Goal: Task Accomplishment & Management: Manage account settings

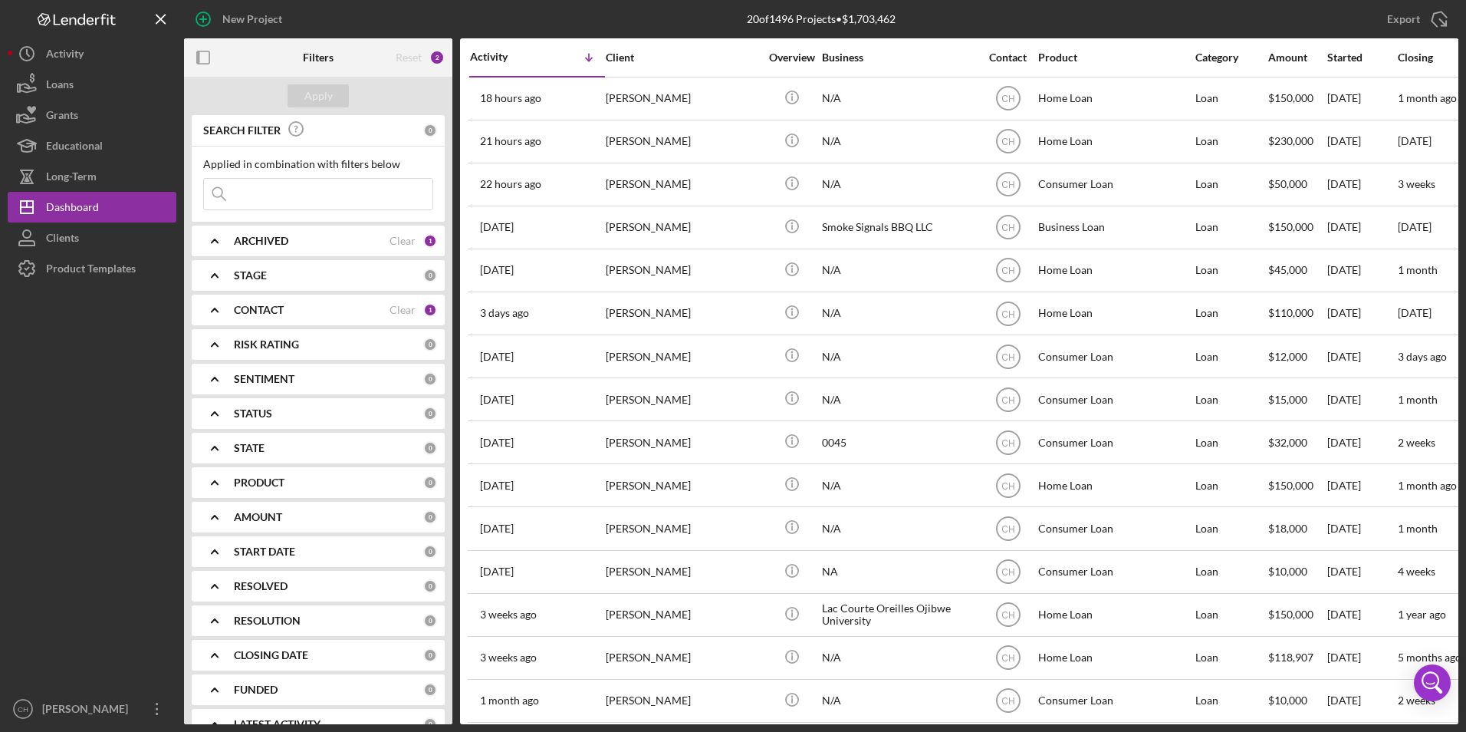
click at [263, 190] on input at bounding box center [318, 194] width 229 height 31
type input "[PERSON_NAME]"
click at [342, 96] on button "Apply" at bounding box center [318, 95] width 61 height 23
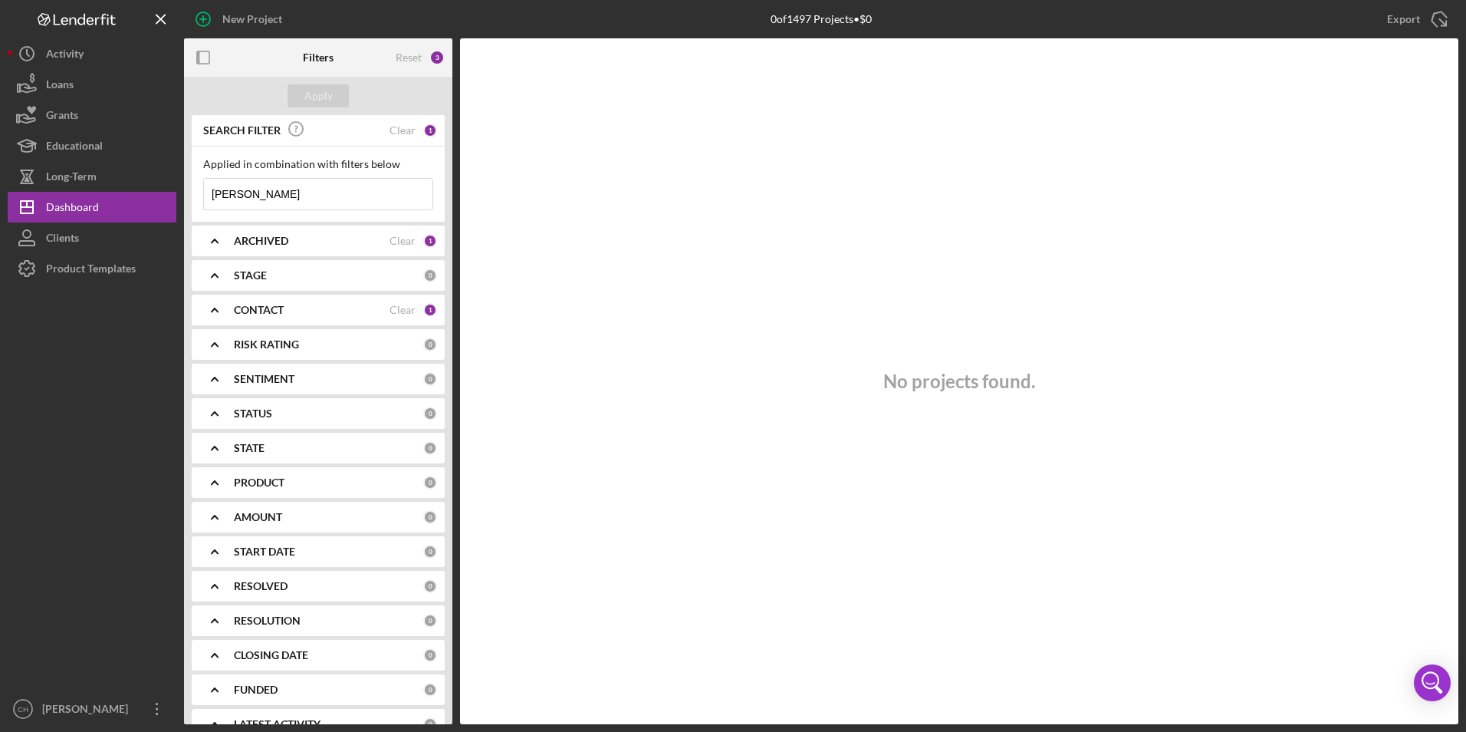
click at [242, 306] on b "CONTACT" at bounding box center [259, 310] width 50 height 12
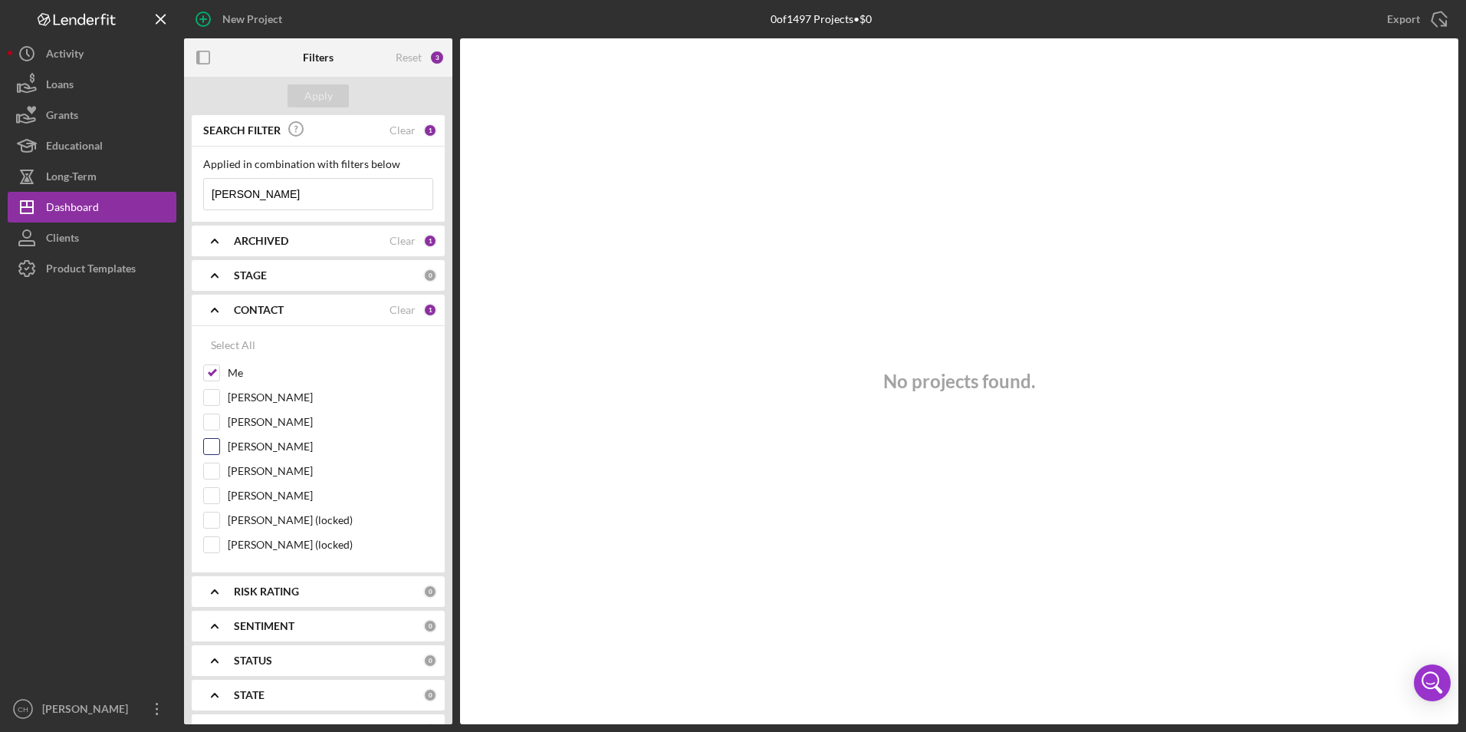
click at [212, 452] on input "[PERSON_NAME]" at bounding box center [211, 446] width 15 height 15
checkbox input "true"
click at [324, 95] on div "Apply" at bounding box center [318, 95] width 28 height 23
drag, startPoint x: 268, startPoint y: 191, endPoint x: 184, endPoint y: 194, distance: 83.6
click at [184, 194] on div "SEARCH FILTER Clear 1 Applied in combination with filters below jacob Icon/Menu…" at bounding box center [318, 419] width 268 height 609
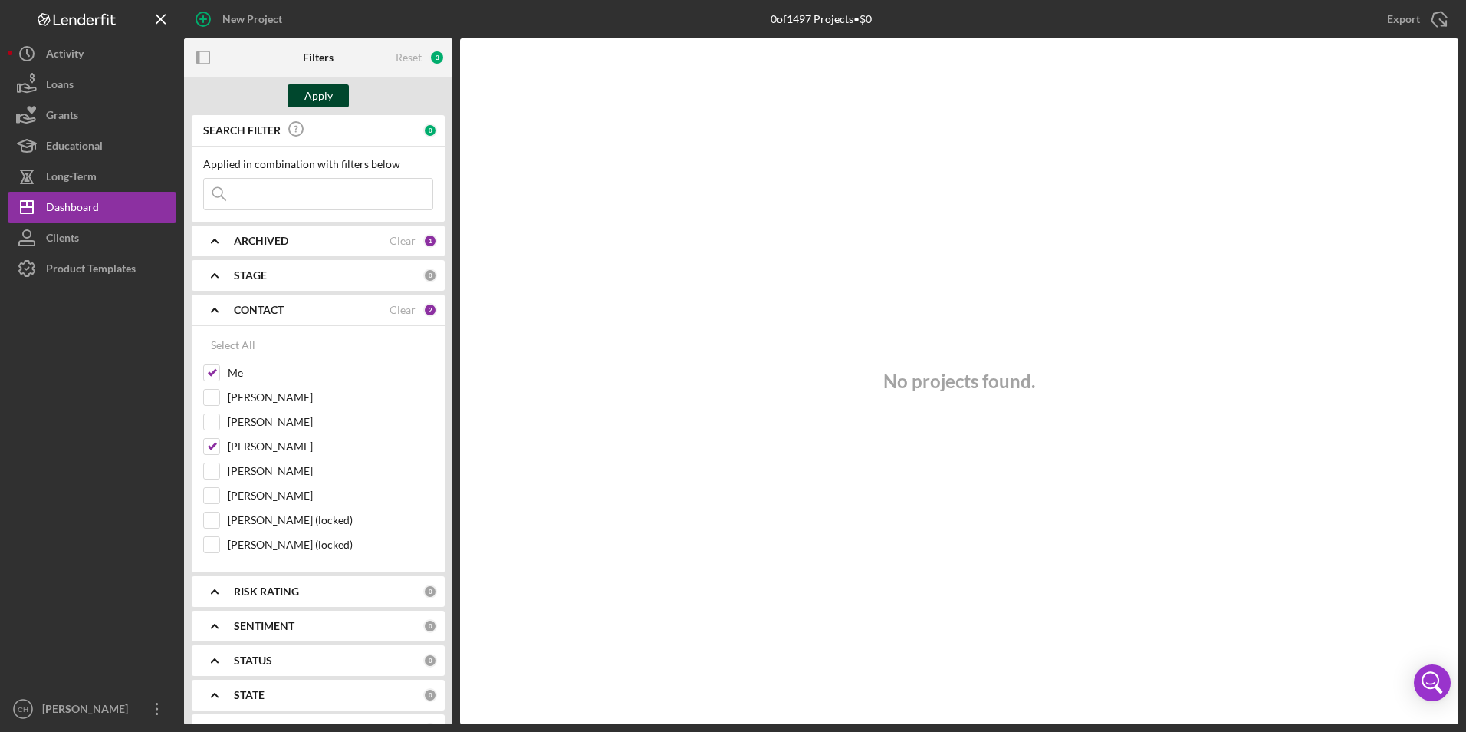
click at [340, 91] on button "Apply" at bounding box center [318, 95] width 61 height 23
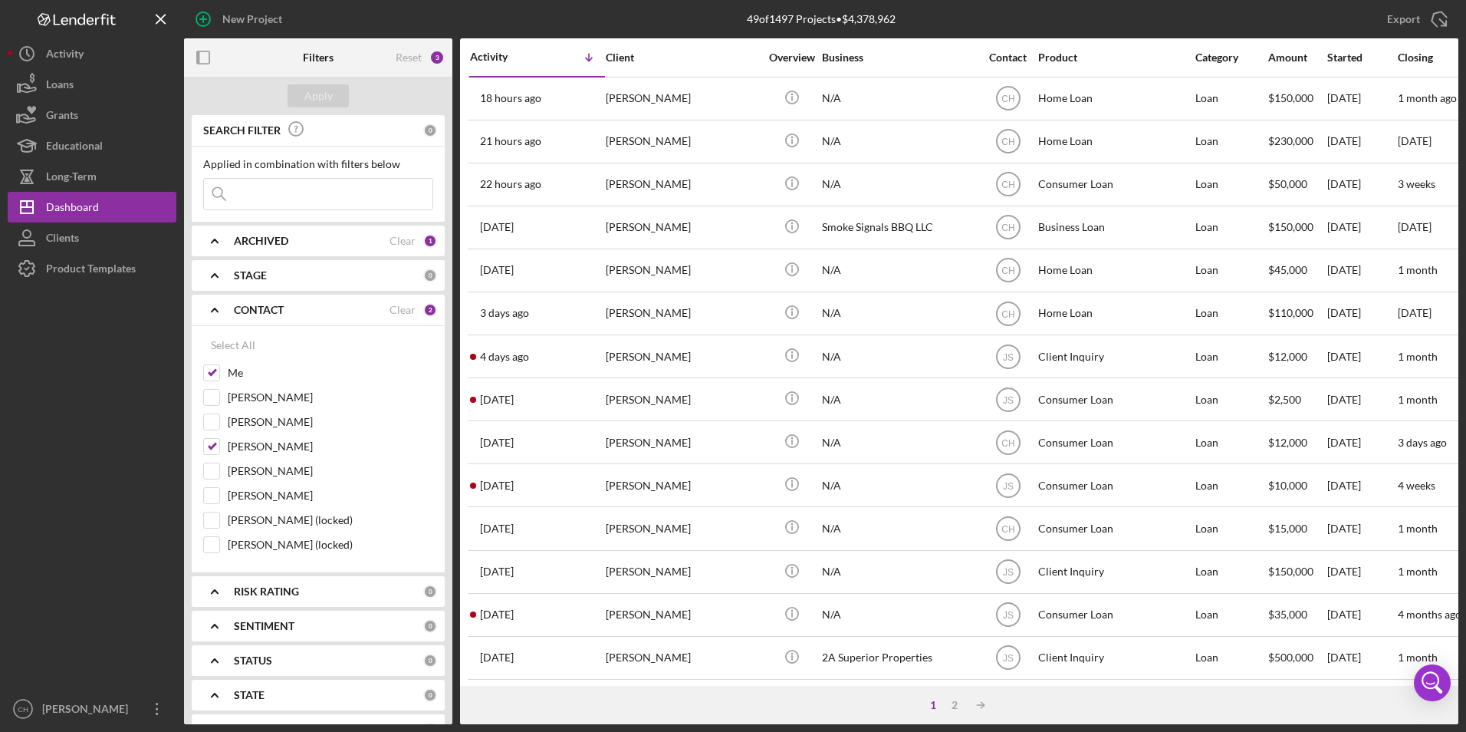
click at [260, 185] on input at bounding box center [318, 194] width 229 height 31
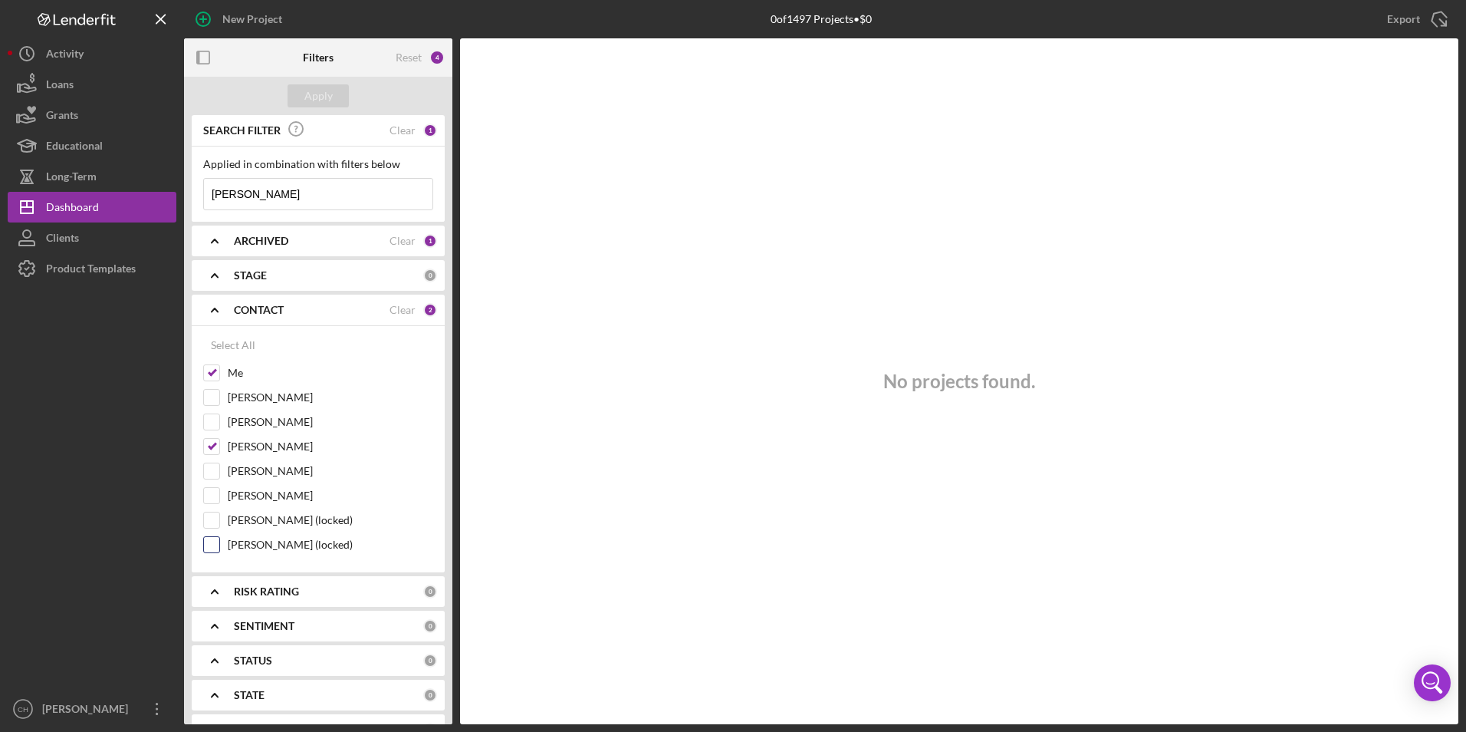
type input "[PERSON_NAME]"
click at [206, 548] on input "[PERSON_NAME] (locked)" at bounding box center [211, 544] width 15 height 15
checkbox input "true"
click at [329, 76] on div "Filters" at bounding box center [318, 57] width 31 height 38
click at [327, 95] on div "Apply" at bounding box center [318, 95] width 28 height 23
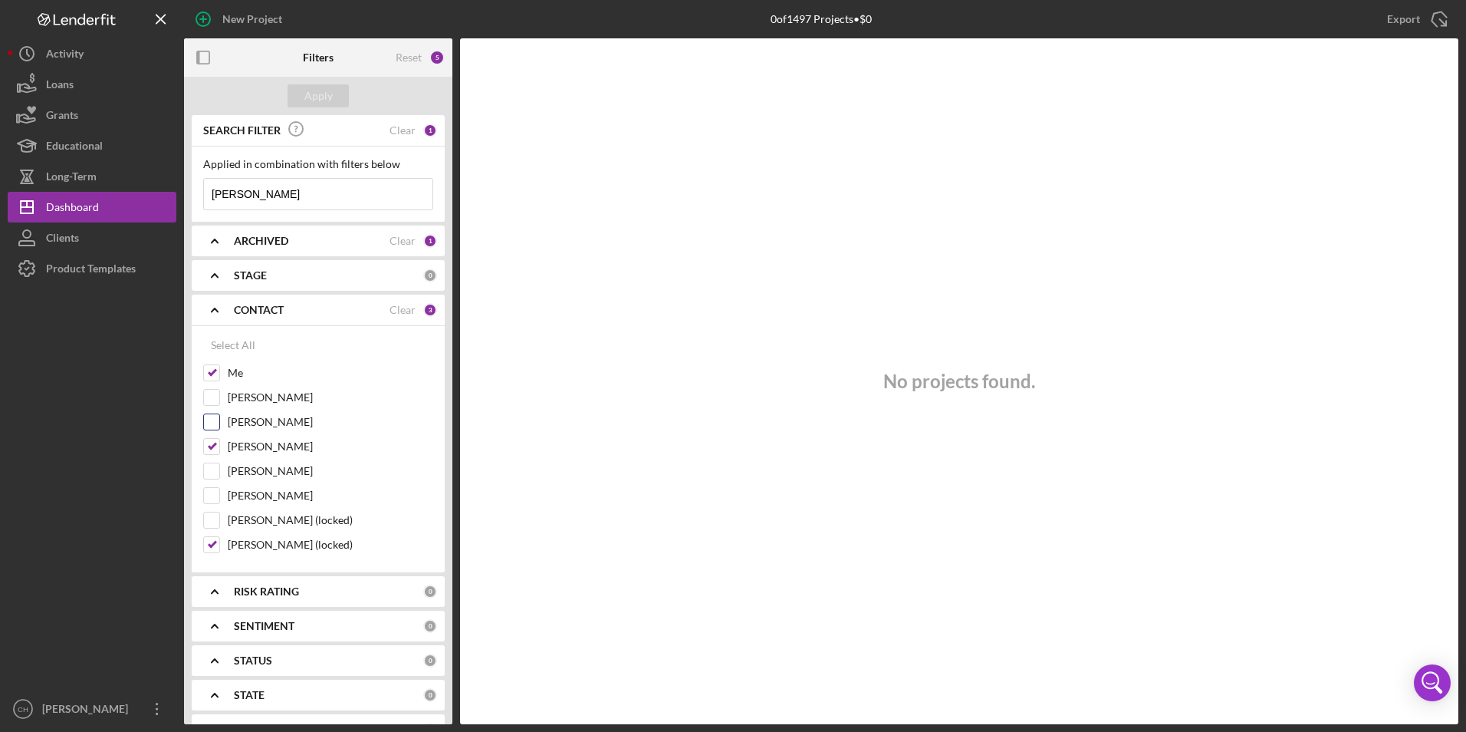
click at [215, 420] on input "[PERSON_NAME]" at bounding box center [211, 421] width 15 height 15
checkbox input "true"
click at [207, 492] on input "[PERSON_NAME]" at bounding box center [211, 495] width 15 height 15
checkbox input "true"
click at [317, 97] on div "Apply" at bounding box center [318, 95] width 28 height 23
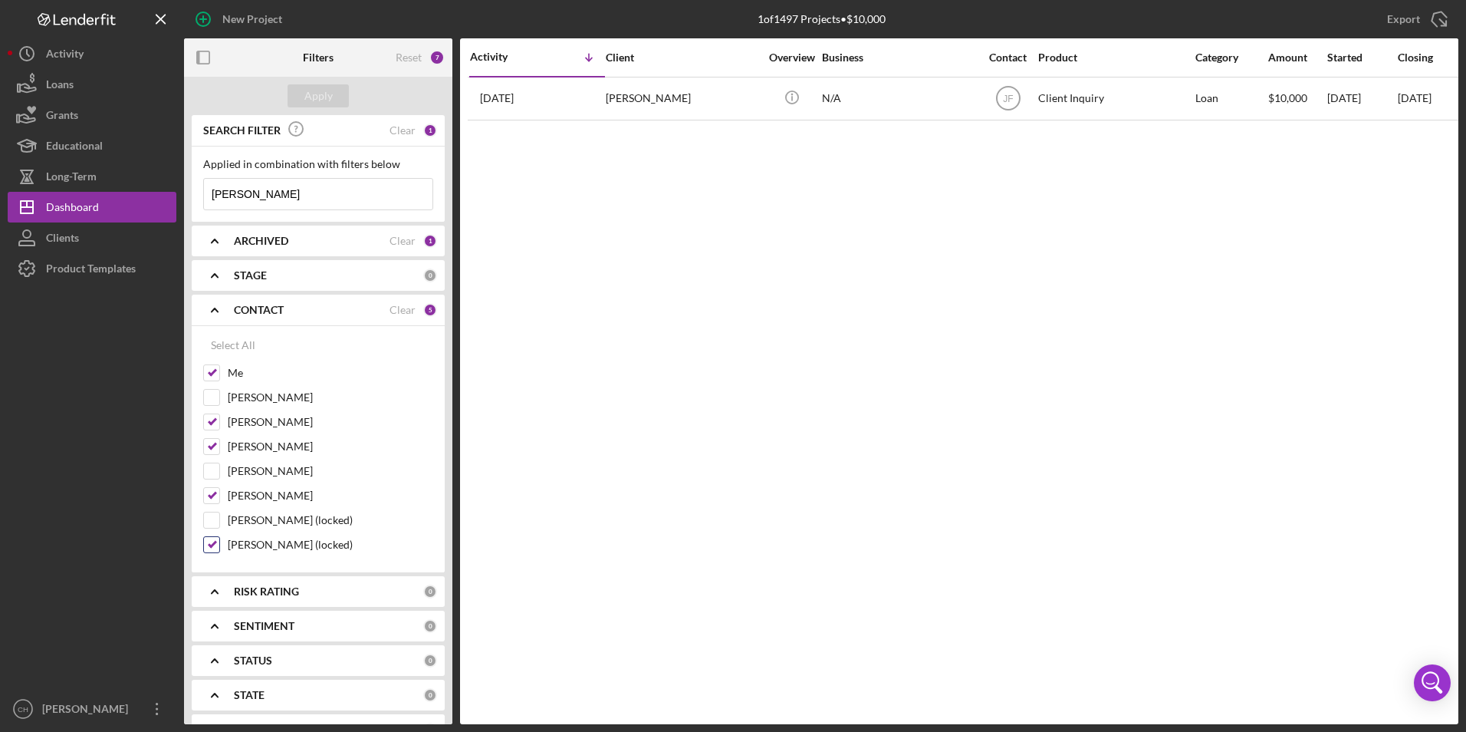
click at [211, 539] on input "[PERSON_NAME] (locked)" at bounding box center [211, 544] width 15 height 15
checkbox input "false"
click at [215, 495] on input "[PERSON_NAME]" at bounding box center [211, 495] width 15 height 15
checkbox input "false"
click at [213, 422] on input "[PERSON_NAME]" at bounding box center [211, 421] width 15 height 15
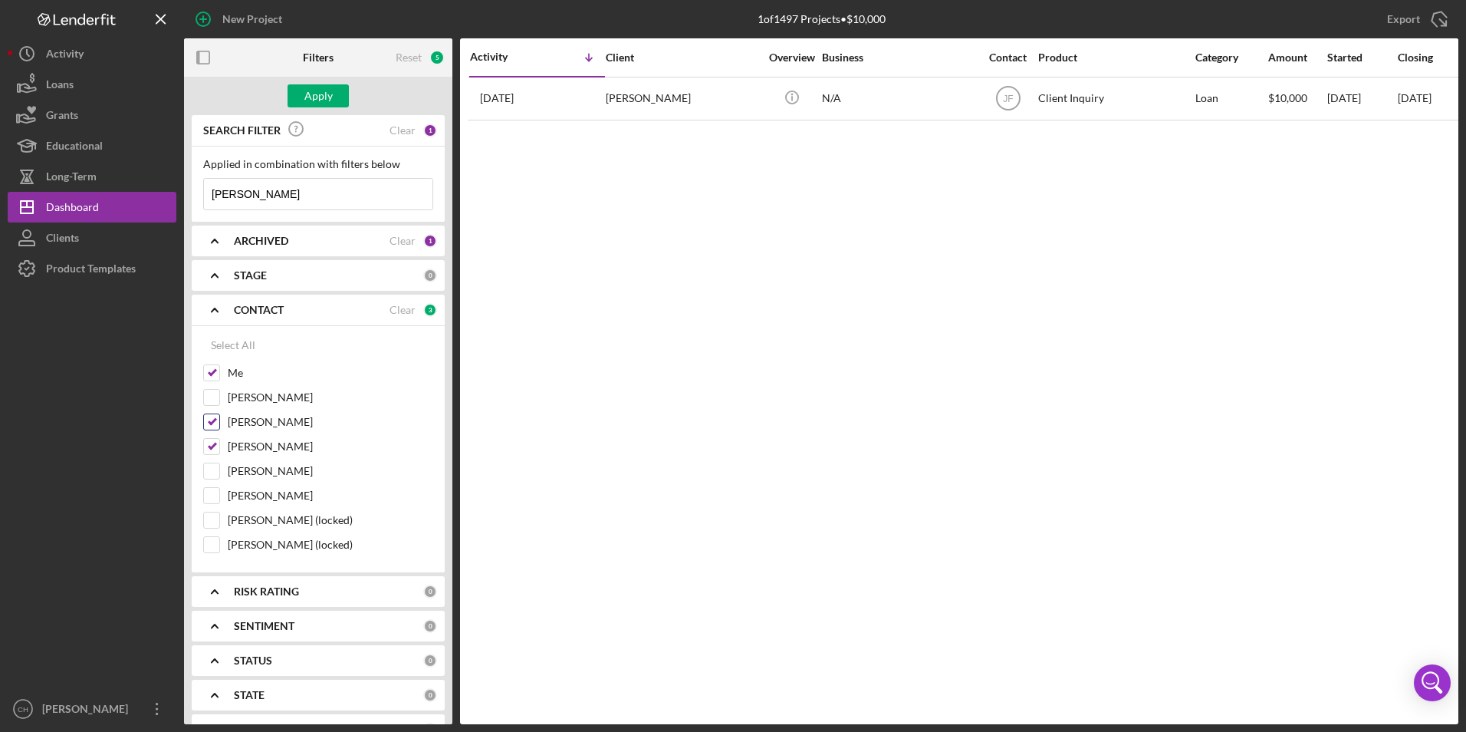
checkbox input "false"
drag, startPoint x: 272, startPoint y: 199, endPoint x: 166, endPoint y: 193, distance: 106.7
click at [166, 193] on div "New Project 1 of 1497 Projects • $10,000 Export Icon/Export Filters Reset 4 App…" at bounding box center [733, 362] width 1451 height 724
click at [331, 100] on div "Apply" at bounding box center [318, 95] width 28 height 23
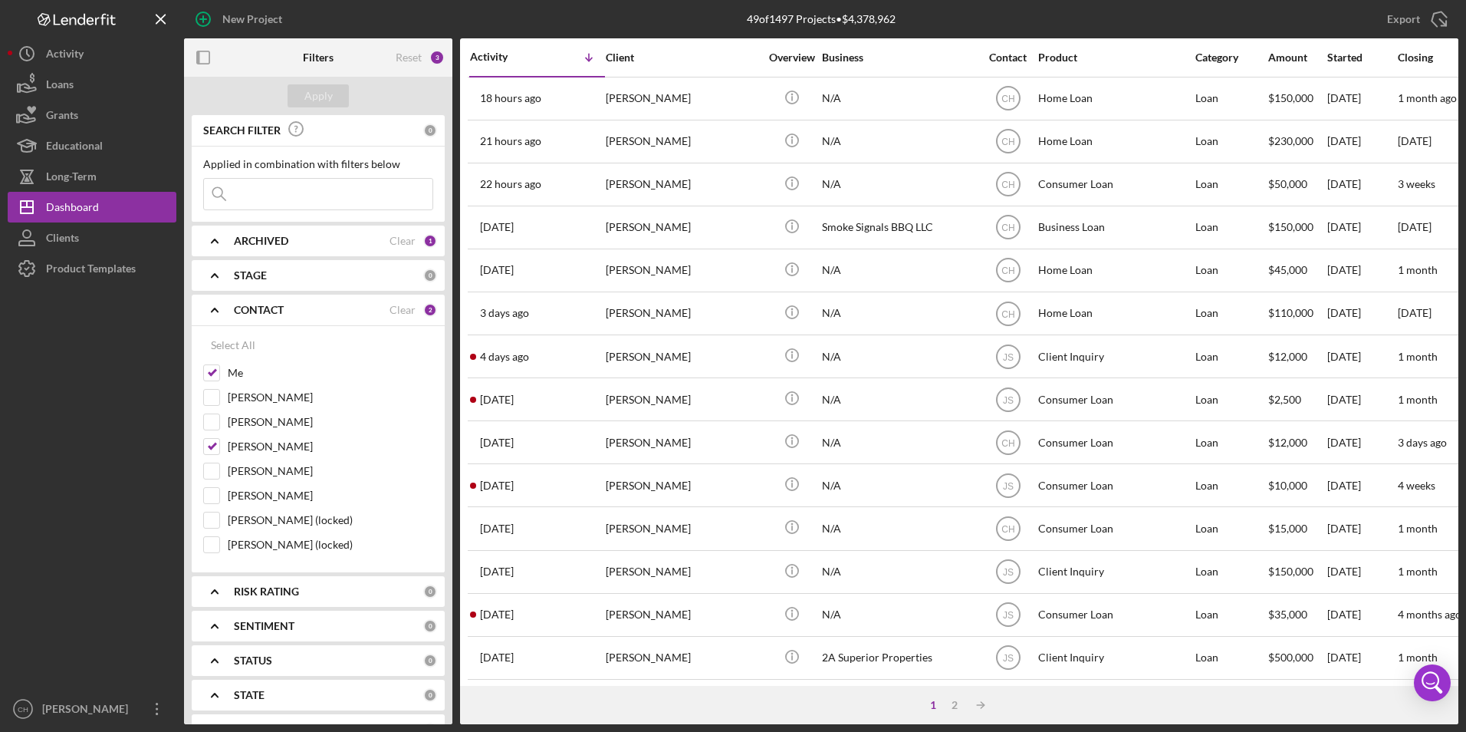
click at [269, 193] on input at bounding box center [318, 194] width 229 height 31
type input "[PERSON_NAME]"
click at [332, 99] on button "Apply" at bounding box center [318, 95] width 61 height 23
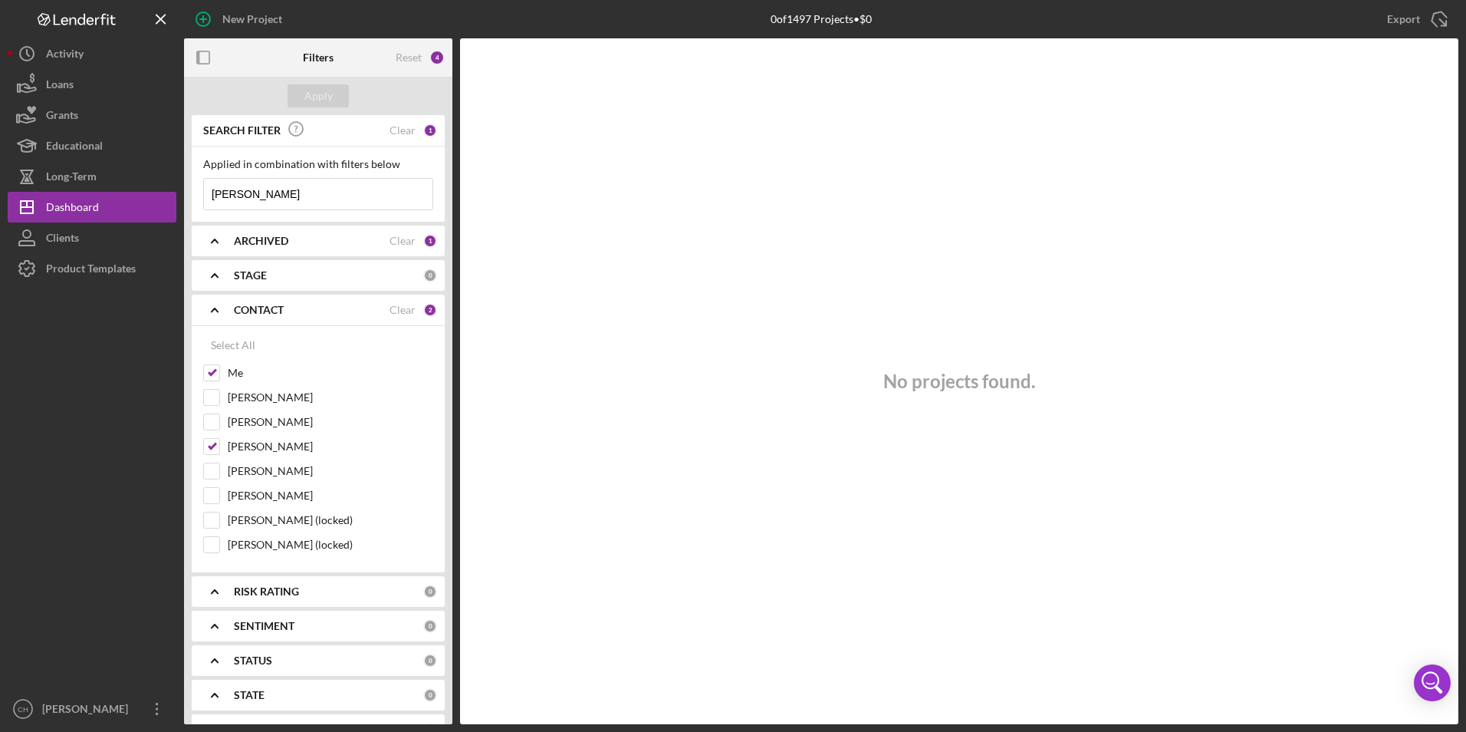
click at [252, 238] on b "ARCHIVED" at bounding box center [261, 241] width 54 height 12
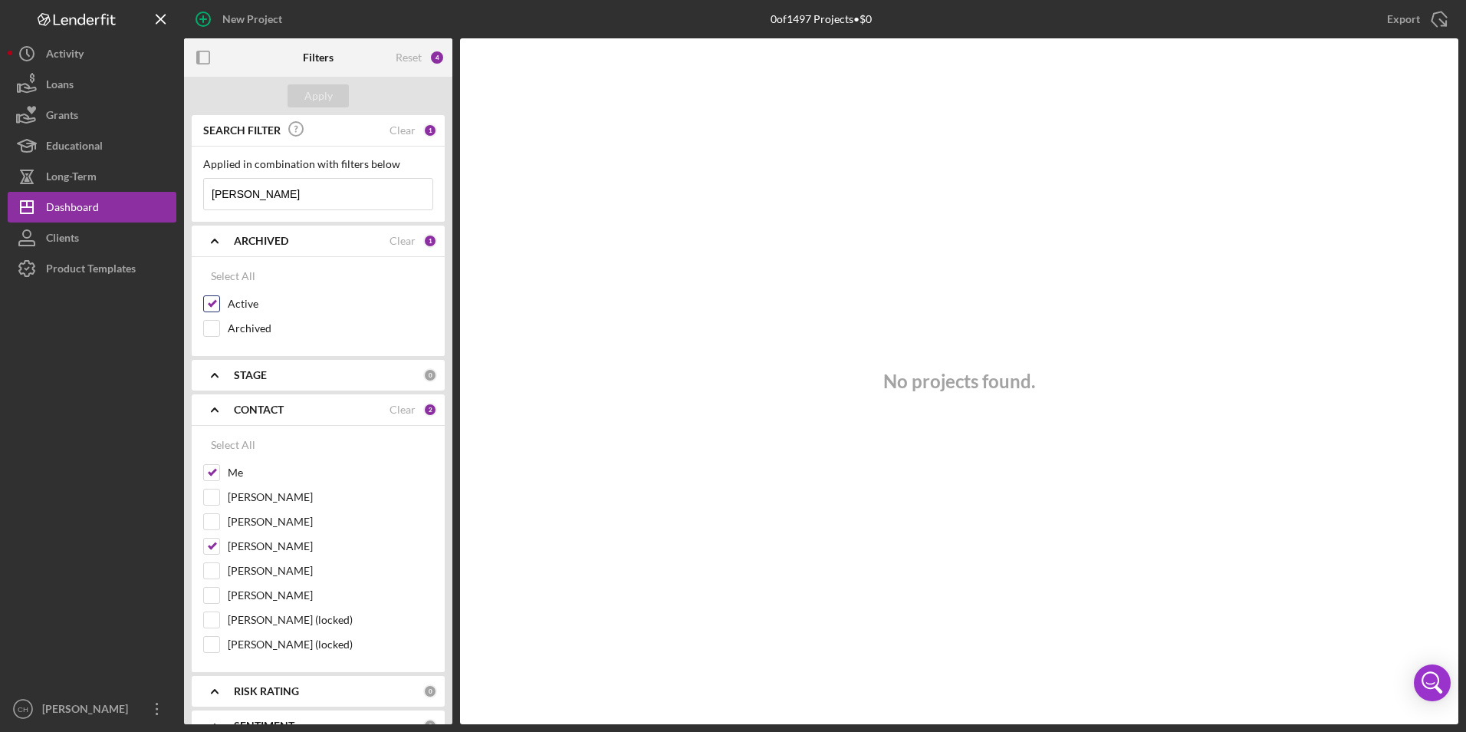
click at [213, 303] on input "Active" at bounding box center [211, 303] width 15 height 15
checkbox input "false"
click at [213, 327] on input "Archived" at bounding box center [211, 328] width 15 height 15
checkbox input "true"
click at [321, 98] on div "Apply" at bounding box center [318, 95] width 28 height 23
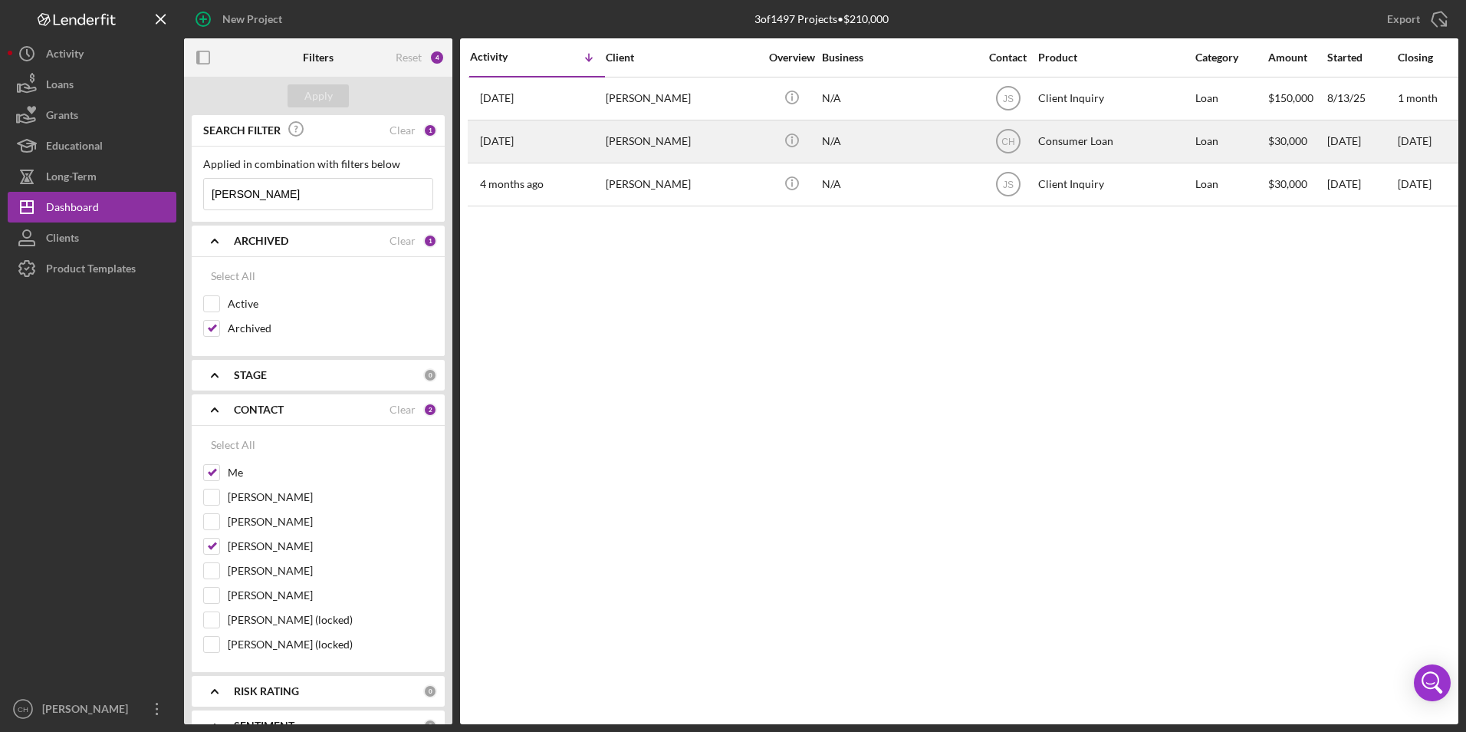
click at [681, 145] on div "[PERSON_NAME]" at bounding box center [682, 141] width 153 height 41
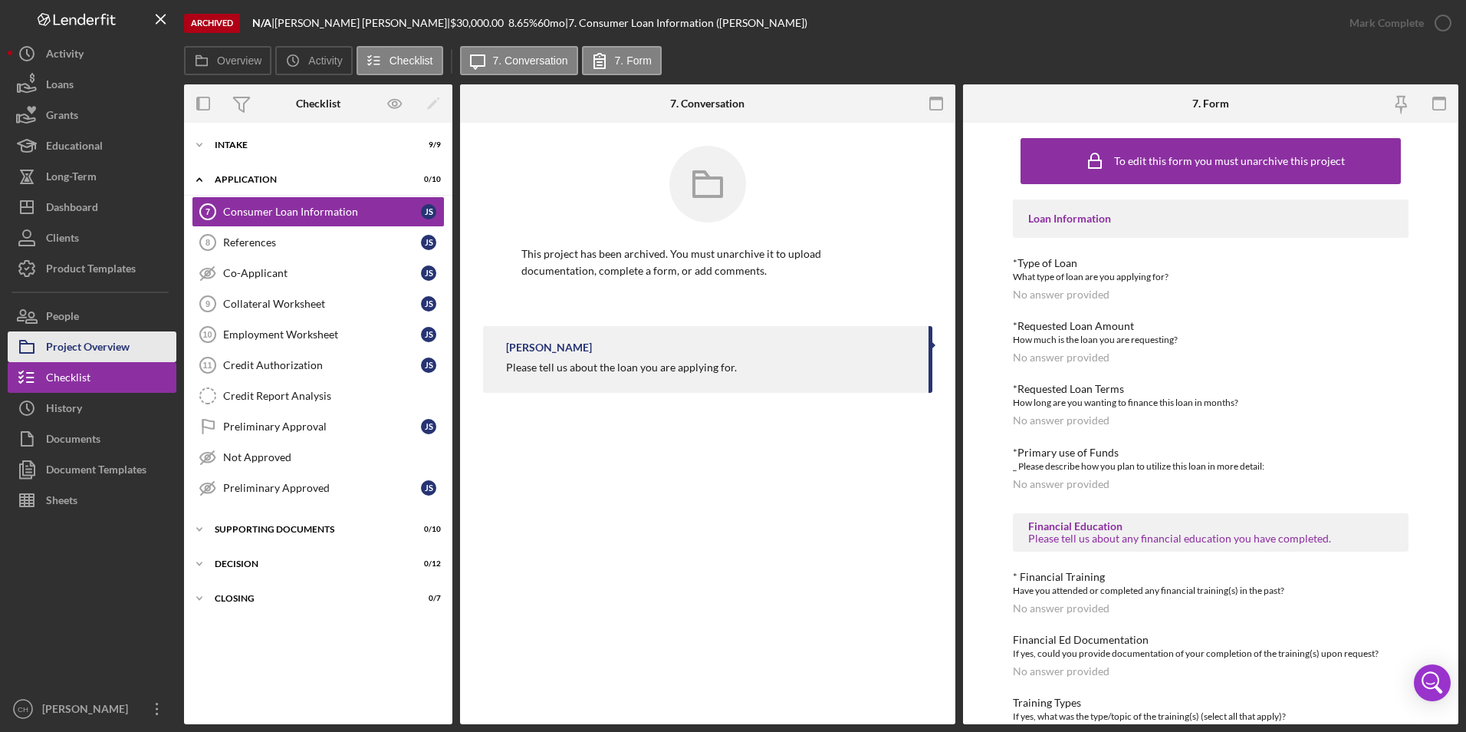
click at [89, 347] on div "Project Overview" at bounding box center [88, 348] width 84 height 35
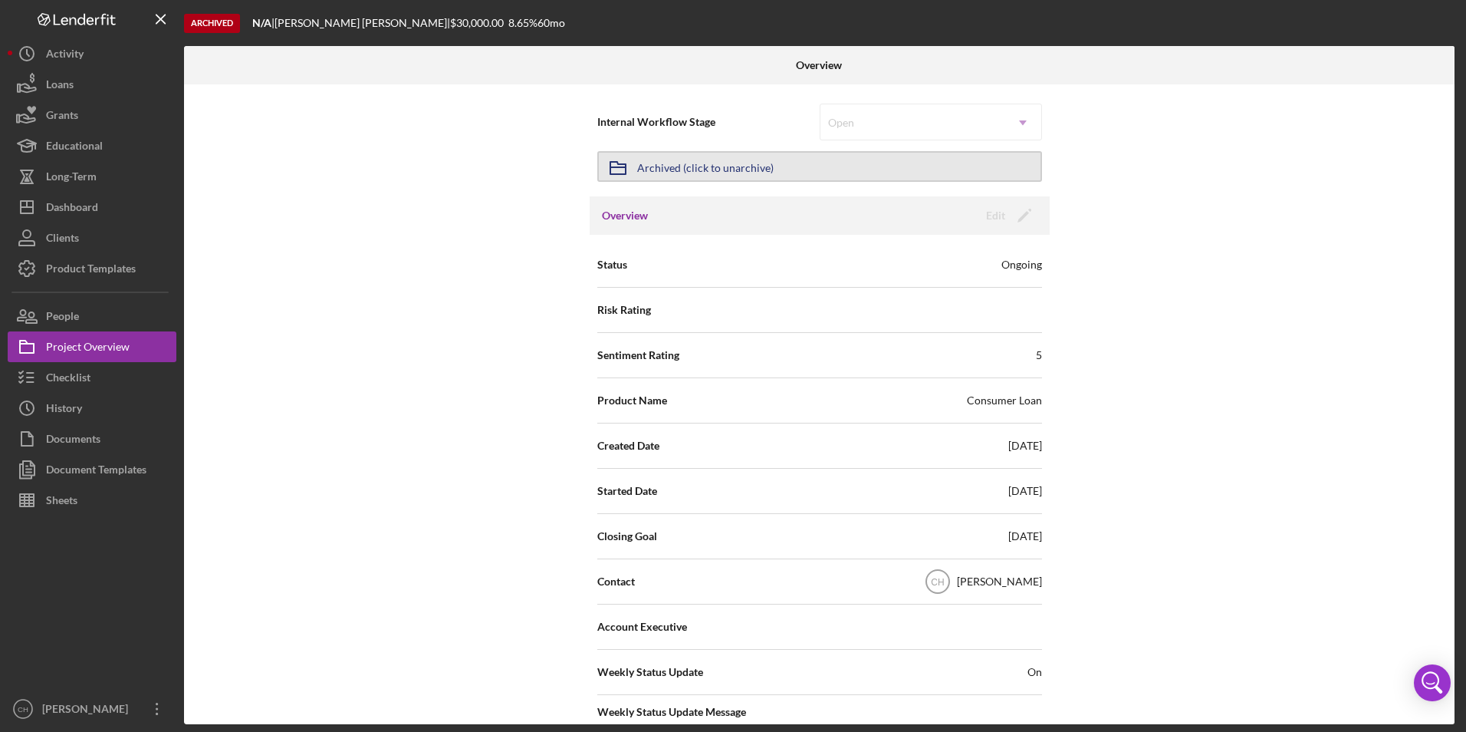
click at [786, 164] on button "Icon/Archived Archived (click to unarchive)" at bounding box center [819, 166] width 445 height 31
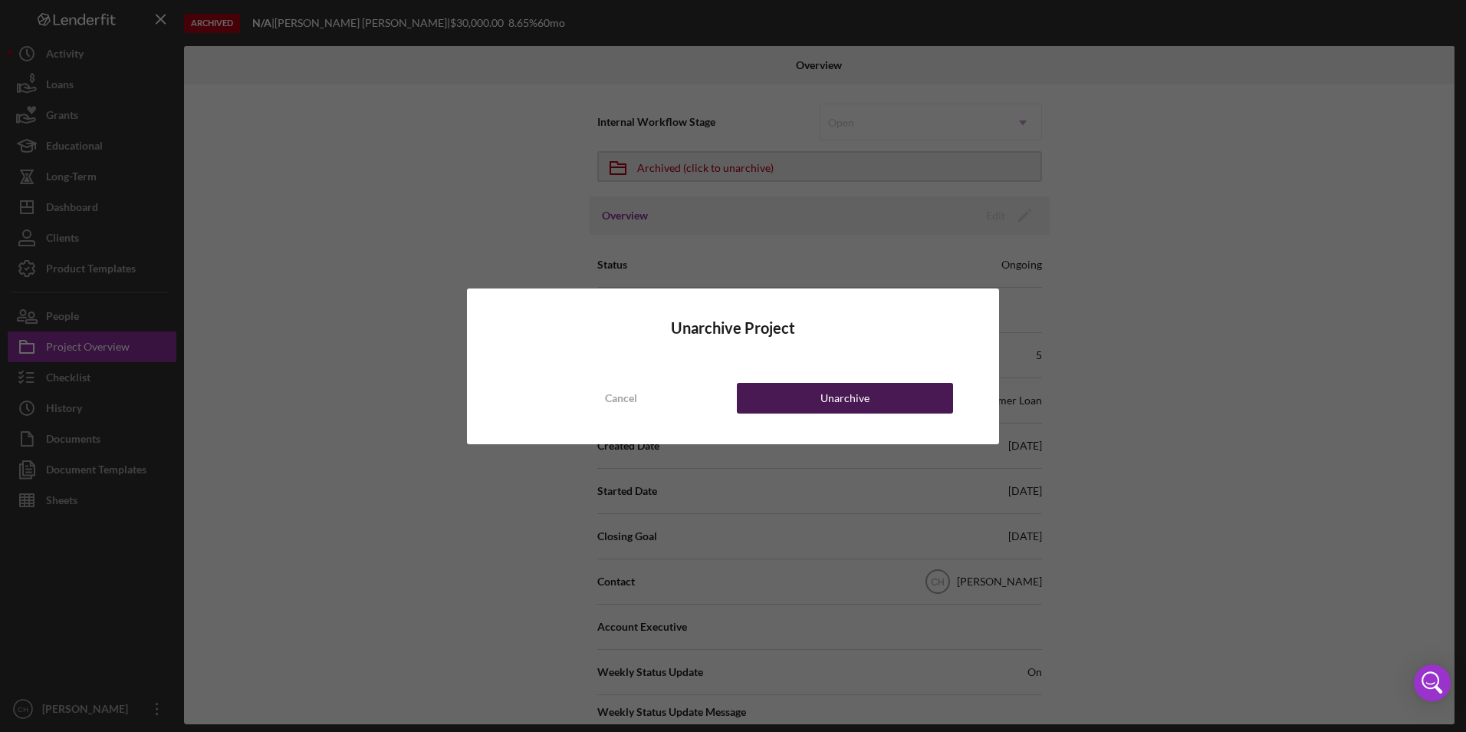
click at [818, 394] on button "Unarchive" at bounding box center [845, 398] width 216 height 31
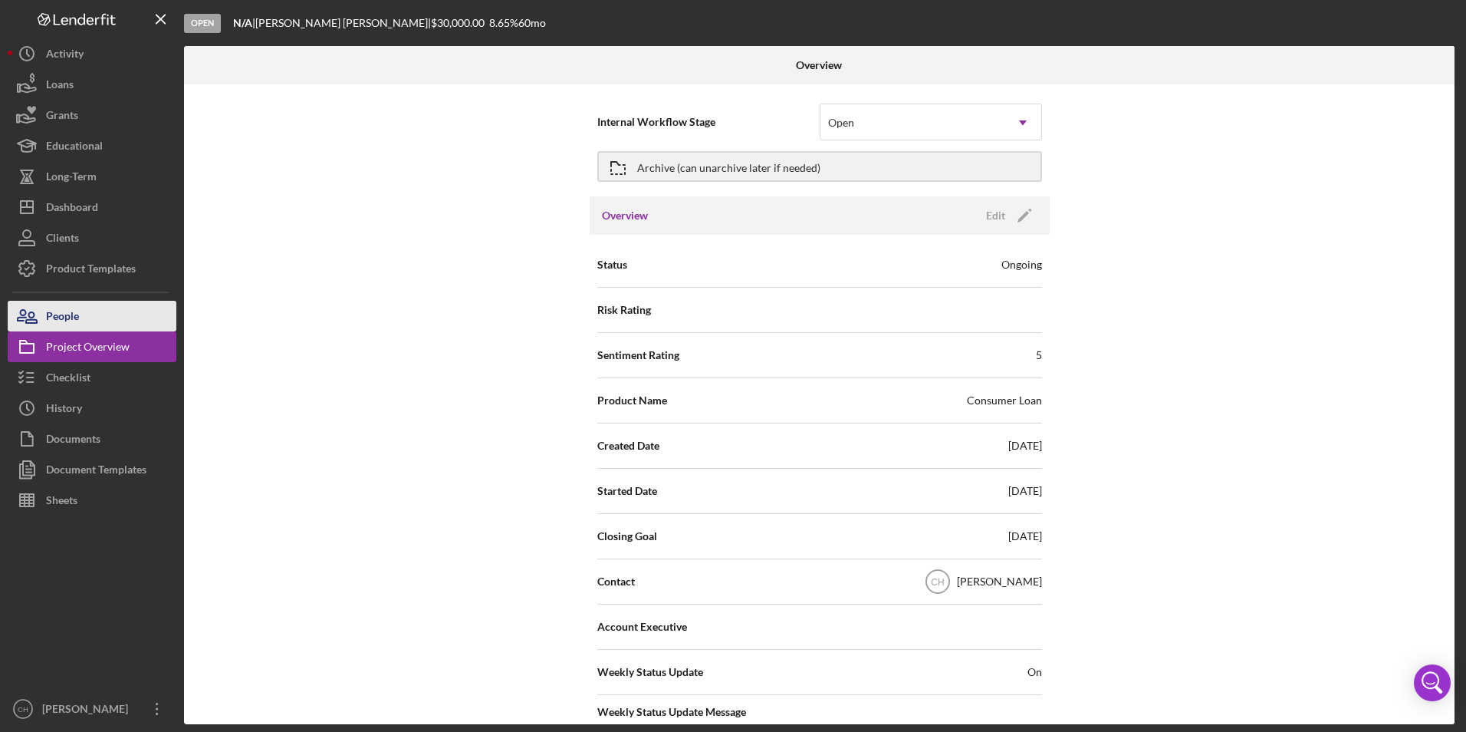
click at [82, 311] on button "People" at bounding box center [92, 316] width 169 height 31
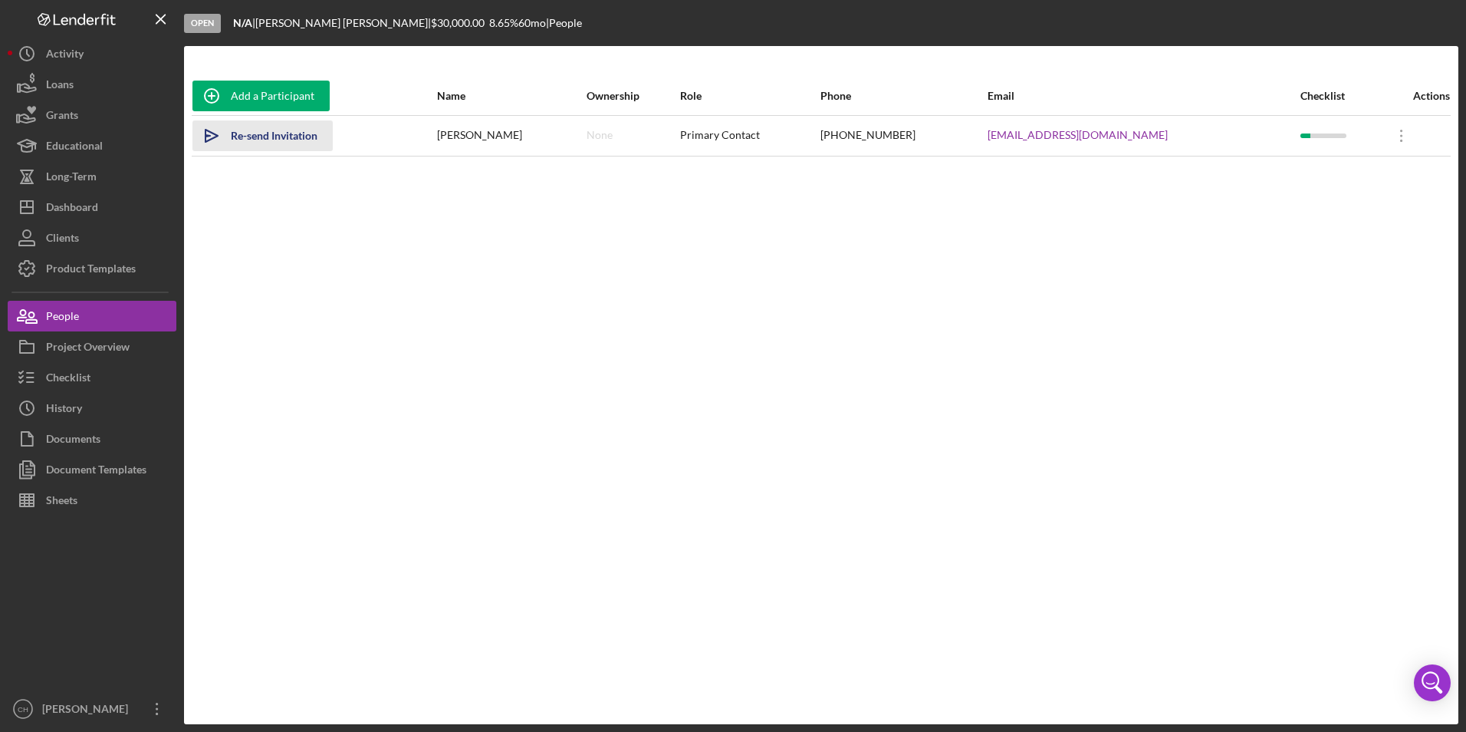
click at [280, 126] on div "Re-send Invitation" at bounding box center [274, 135] width 87 height 31
click at [96, 207] on div "Dashboard" at bounding box center [72, 209] width 52 height 35
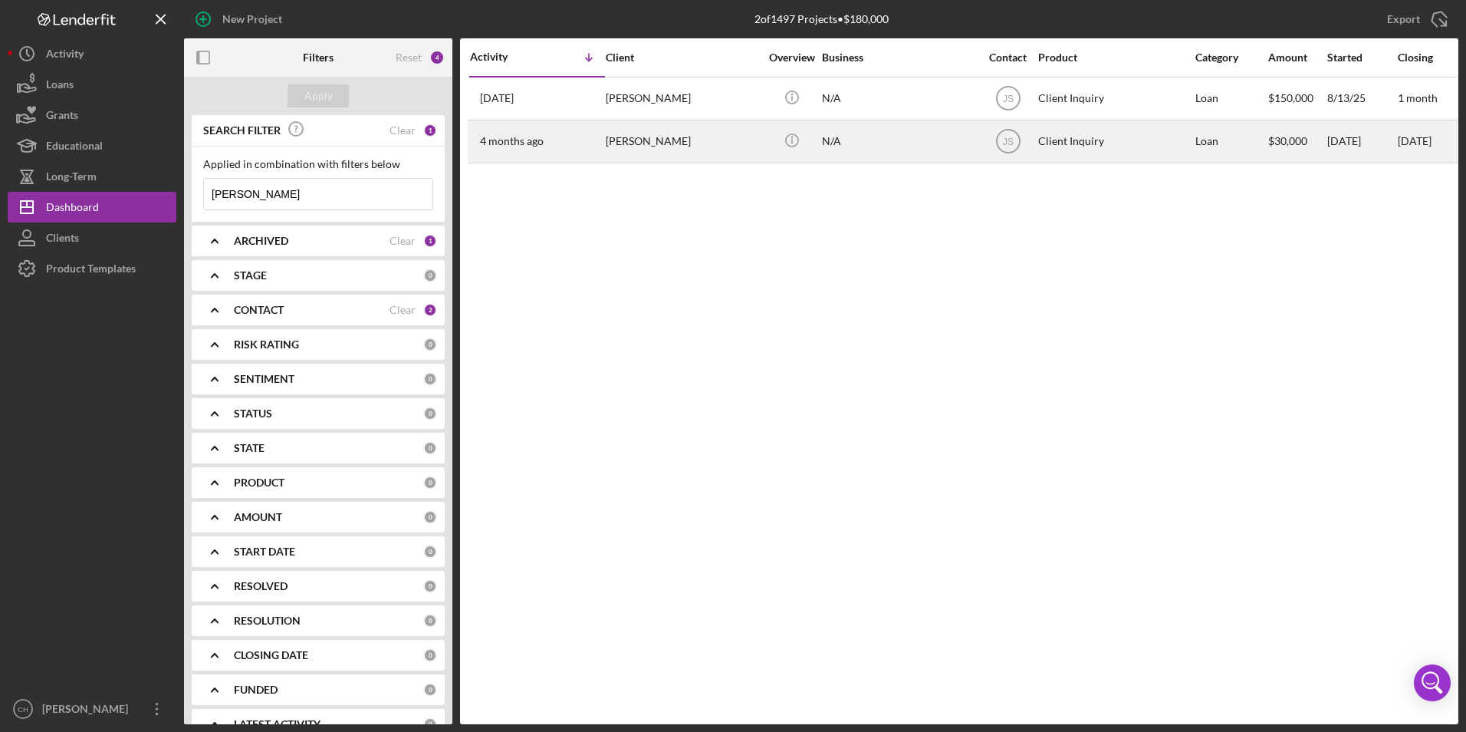
click at [663, 139] on div "[PERSON_NAME]" at bounding box center [682, 141] width 153 height 41
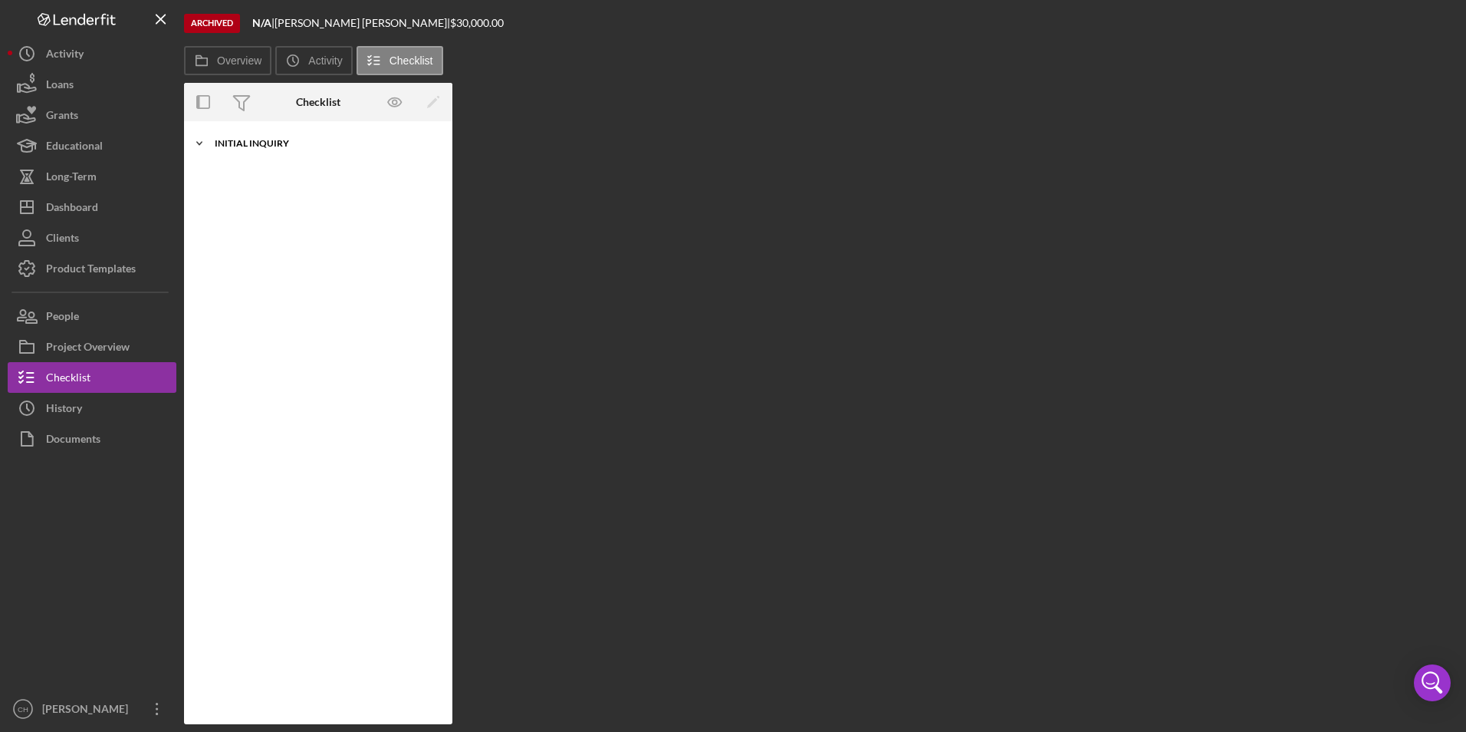
click at [258, 143] on div "Initial Inquiry" at bounding box center [324, 143] width 219 height 9
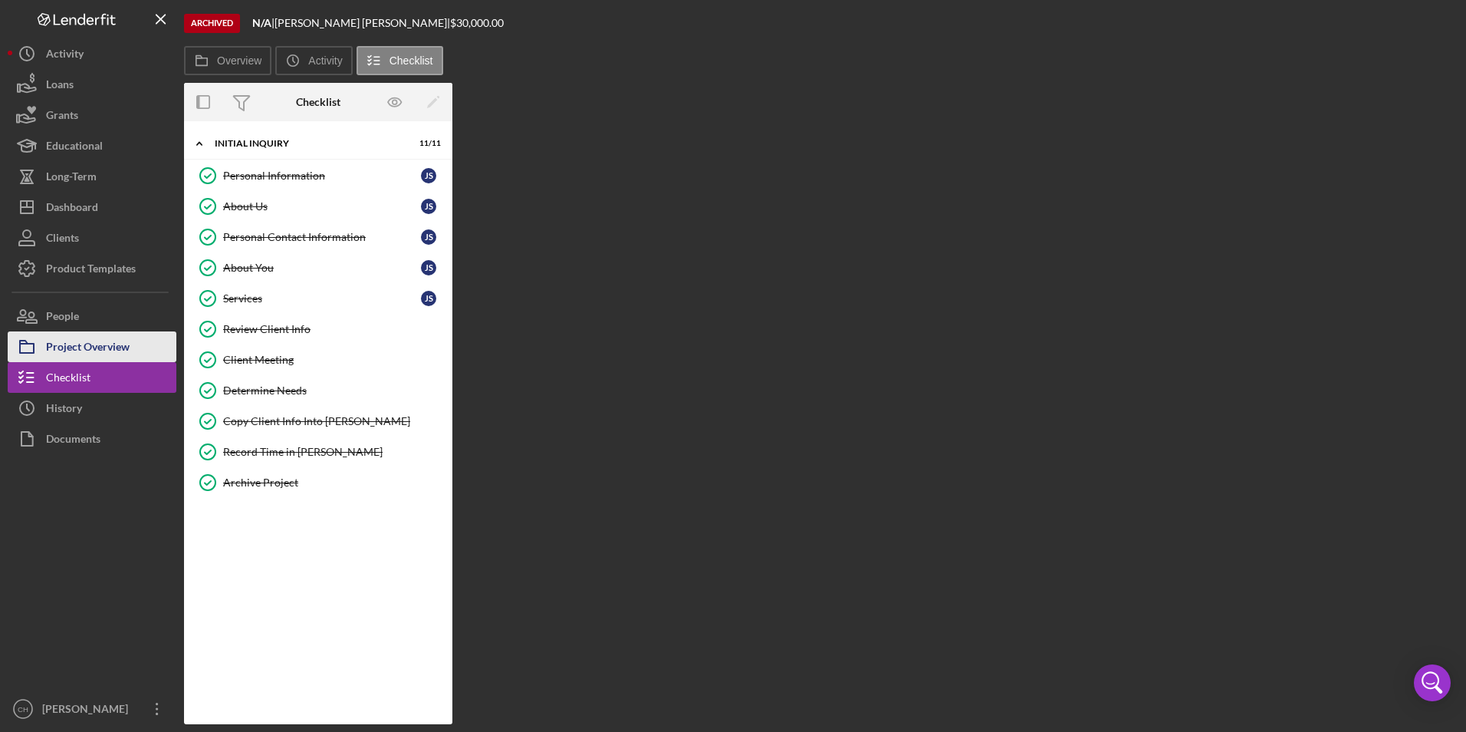
click at [95, 340] on div "Project Overview" at bounding box center [88, 348] width 84 height 35
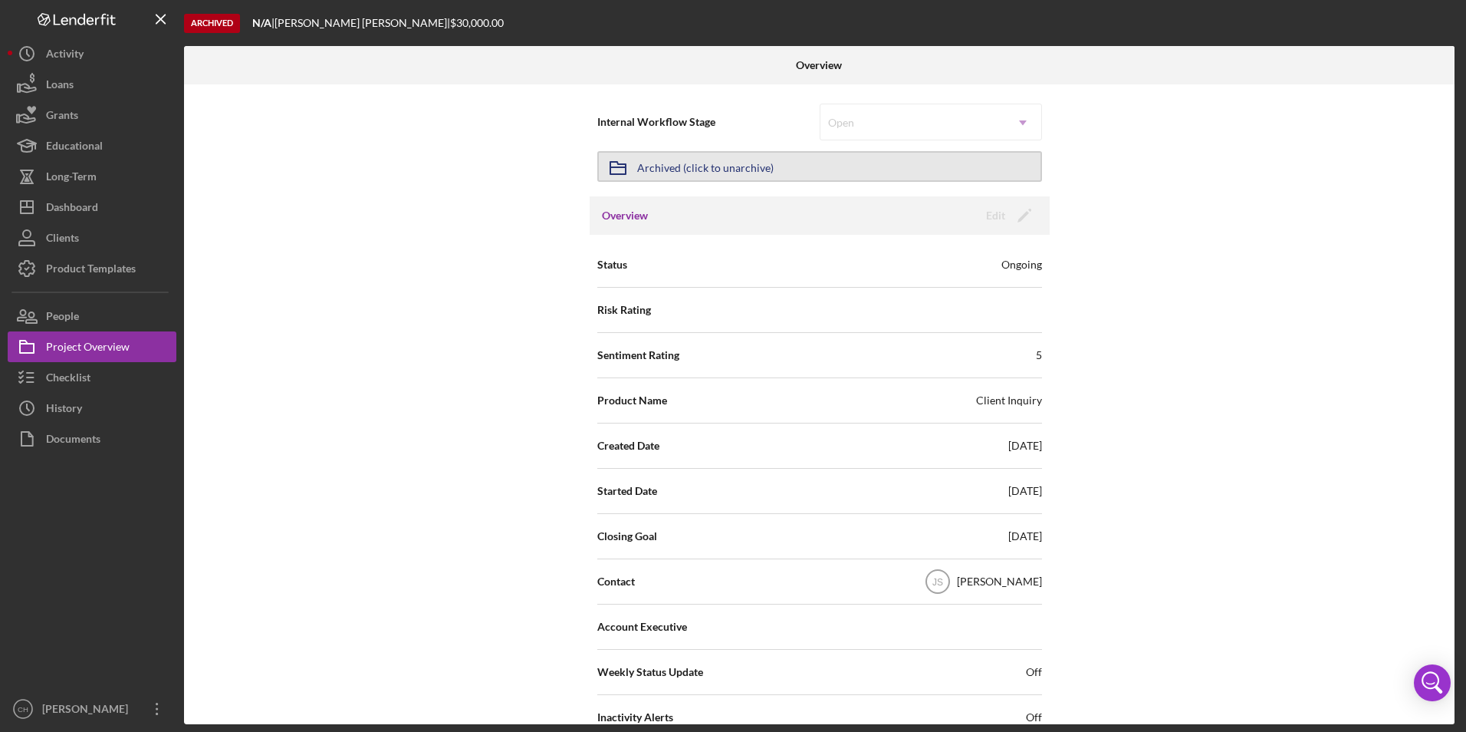
click at [759, 160] on div "Archived (click to unarchive)" at bounding box center [705, 167] width 136 height 28
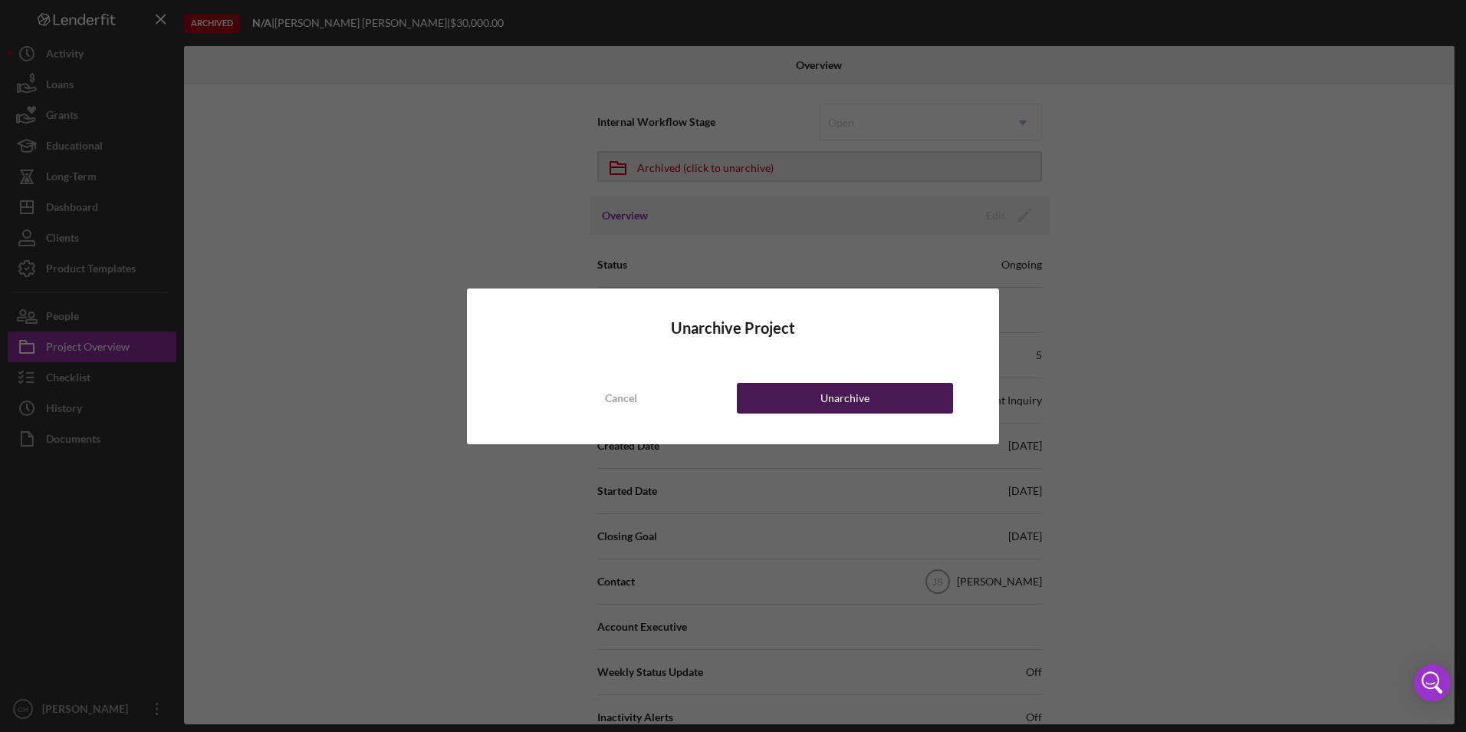
click at [830, 396] on div "Unarchive" at bounding box center [845, 398] width 49 height 31
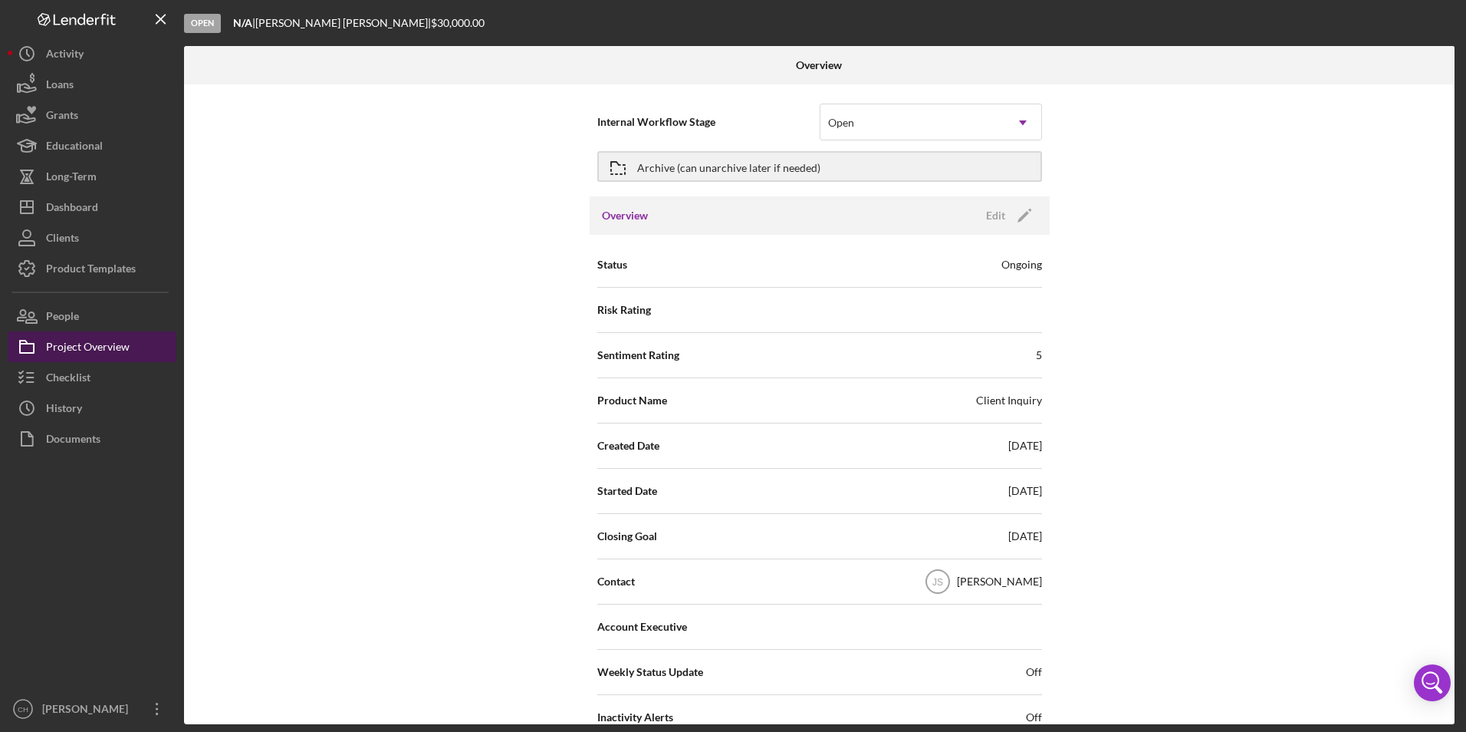
click at [71, 340] on div "Project Overview" at bounding box center [88, 348] width 84 height 35
click at [69, 310] on div "People" at bounding box center [62, 318] width 33 height 35
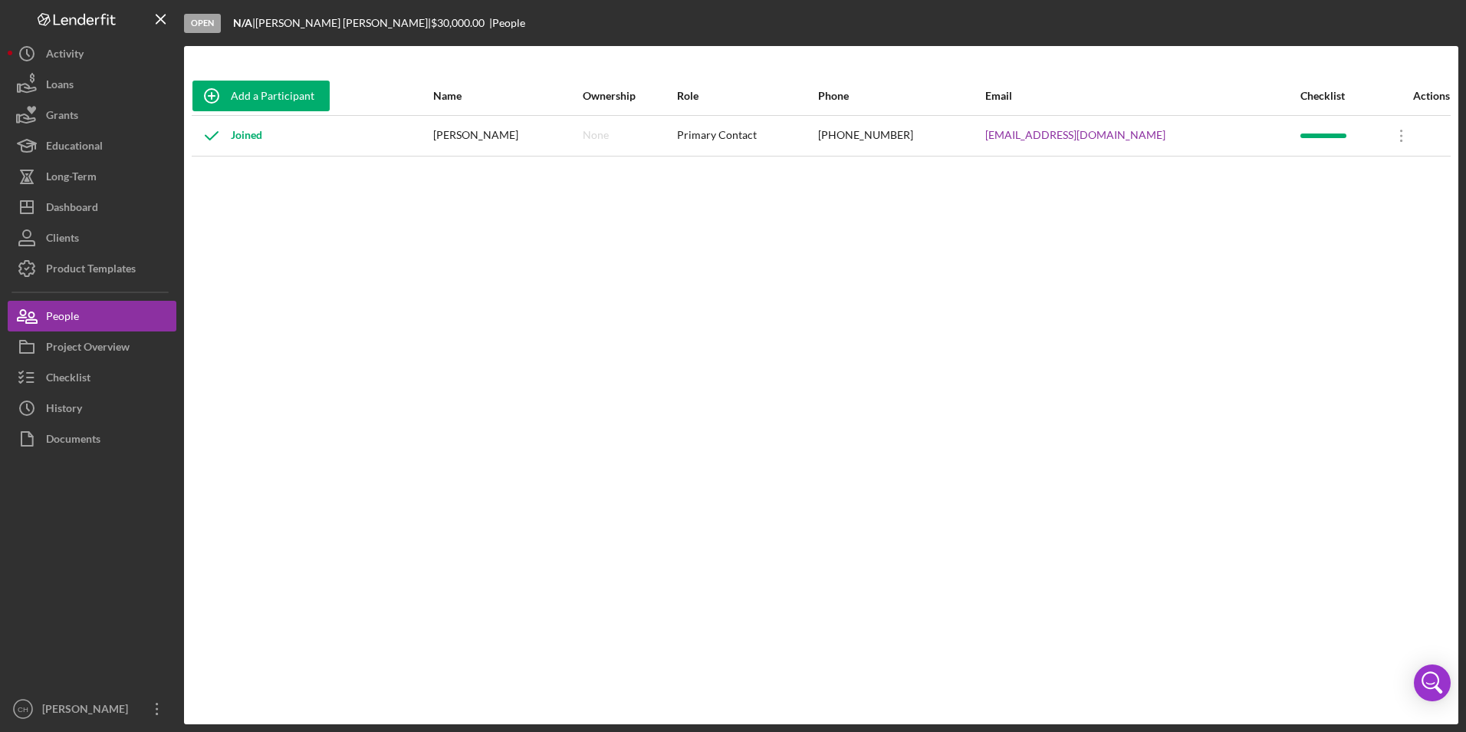
click at [582, 136] on div "[PERSON_NAME]" at bounding box center [507, 136] width 149 height 38
click at [84, 207] on div "Dashboard" at bounding box center [72, 209] width 52 height 35
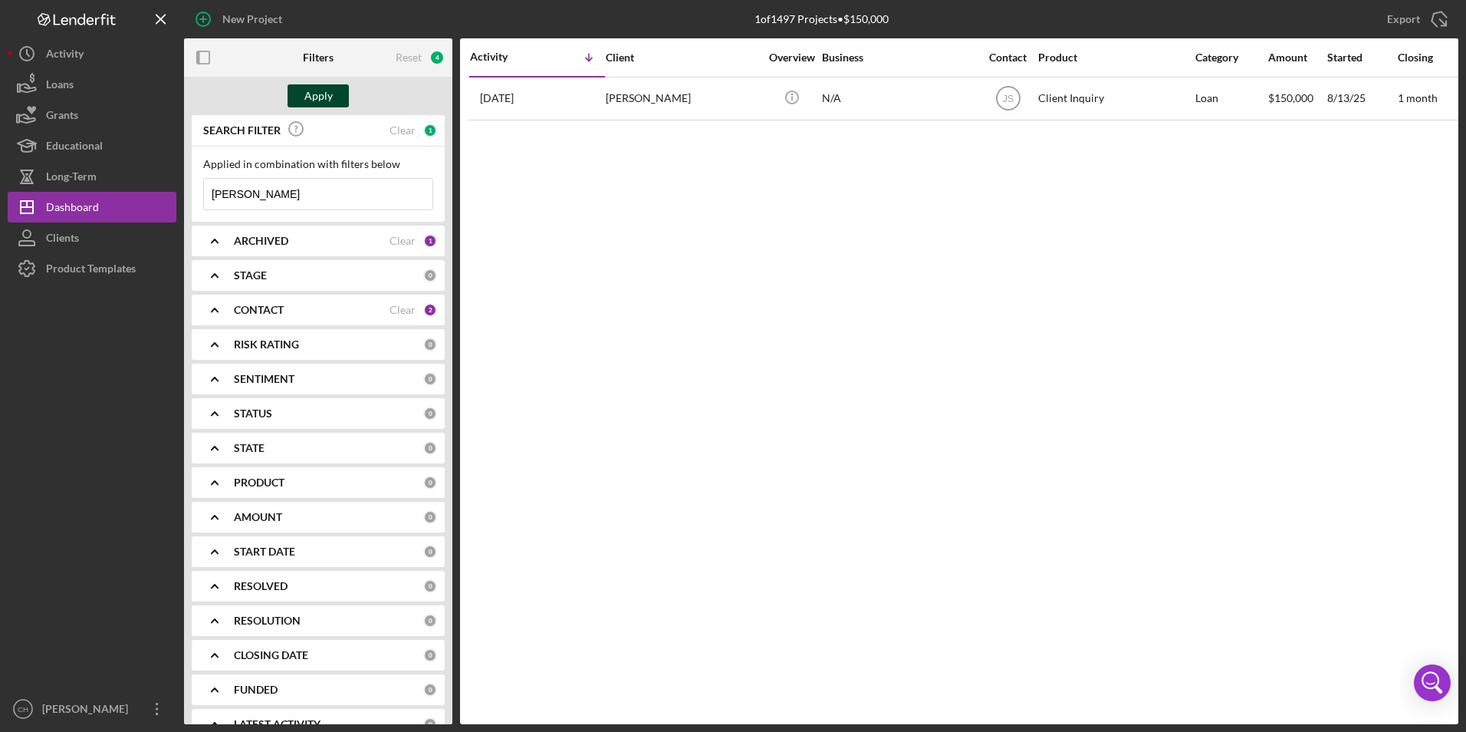
type input "[PERSON_NAME]"
click at [317, 90] on div "Apply" at bounding box center [318, 95] width 28 height 23
click at [265, 305] on b "CONTACT" at bounding box center [259, 310] width 50 height 12
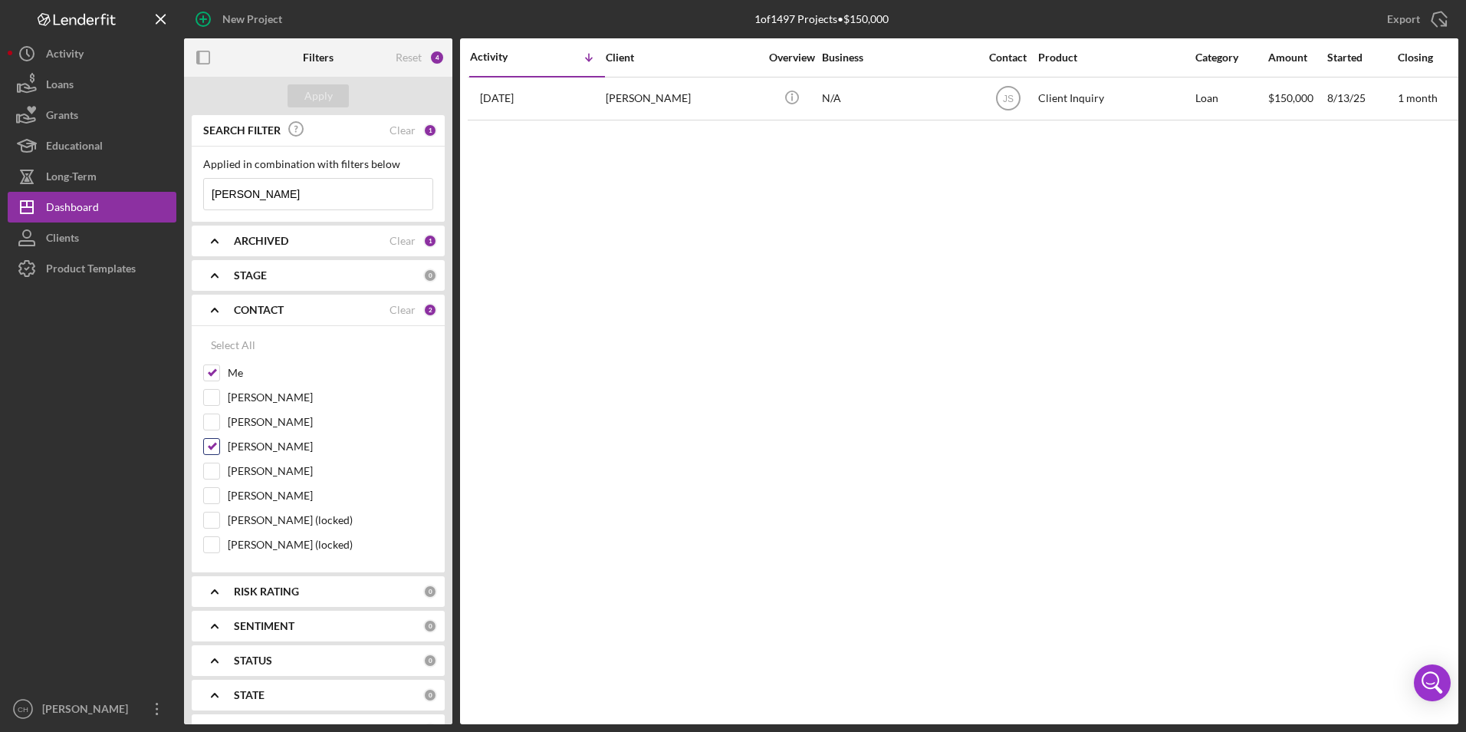
click at [208, 444] on input "[PERSON_NAME]" at bounding box center [211, 446] width 15 height 15
checkbox input "false"
click at [324, 100] on div "Apply" at bounding box center [318, 95] width 28 height 23
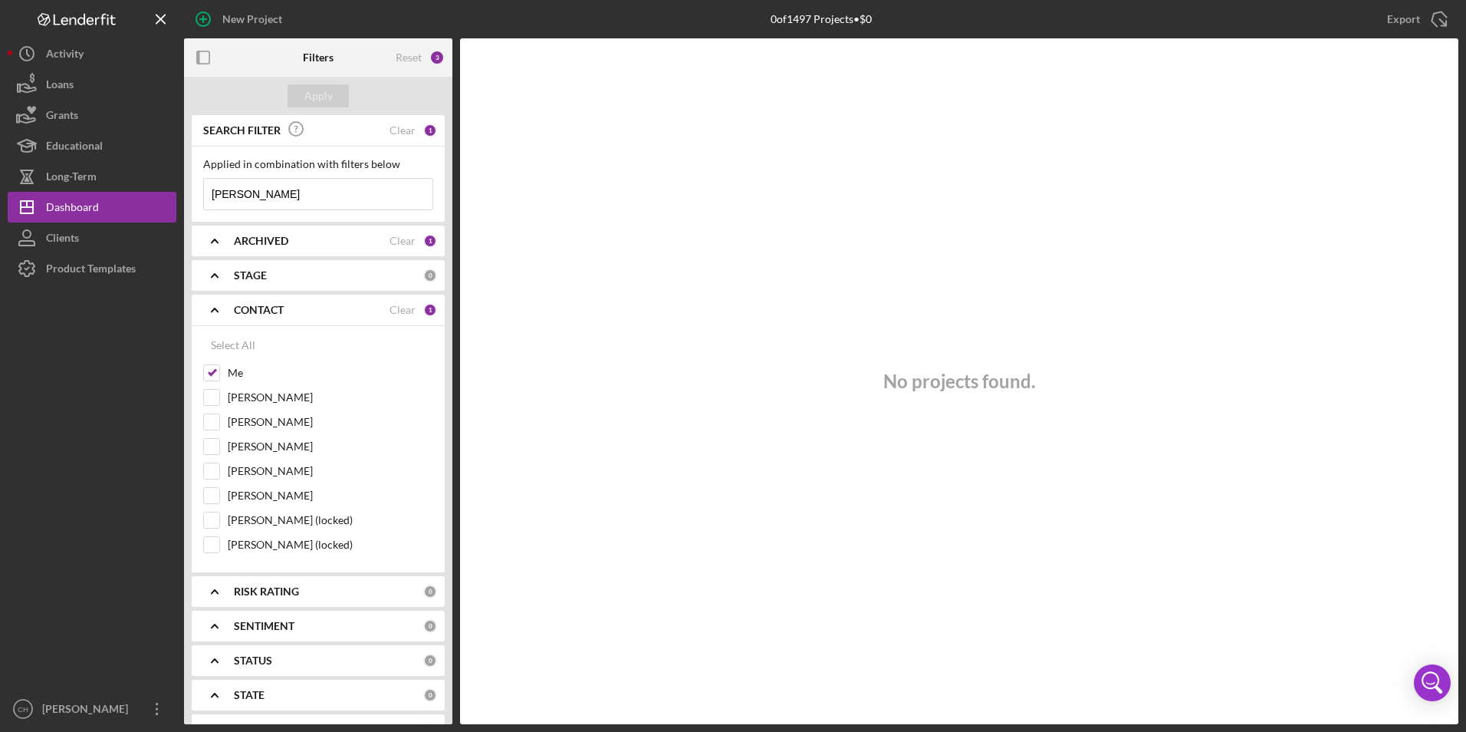
click at [268, 238] on b "ARCHIVED" at bounding box center [261, 241] width 54 height 12
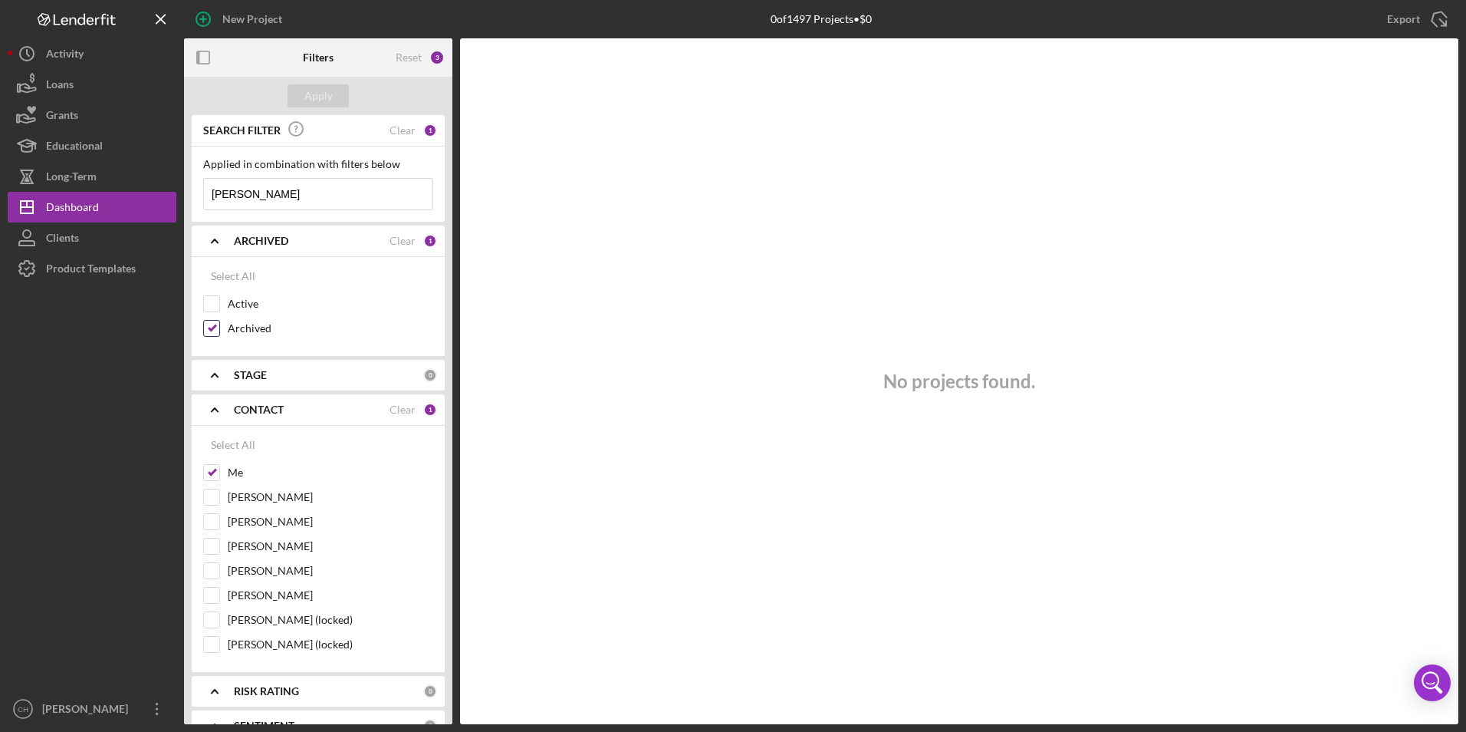
click at [209, 326] on input "Archived" at bounding box center [211, 328] width 15 height 15
checkbox input "false"
click at [209, 305] on input "Active" at bounding box center [211, 303] width 15 height 15
checkbox input "true"
click at [311, 79] on div "Apply" at bounding box center [318, 96] width 268 height 38
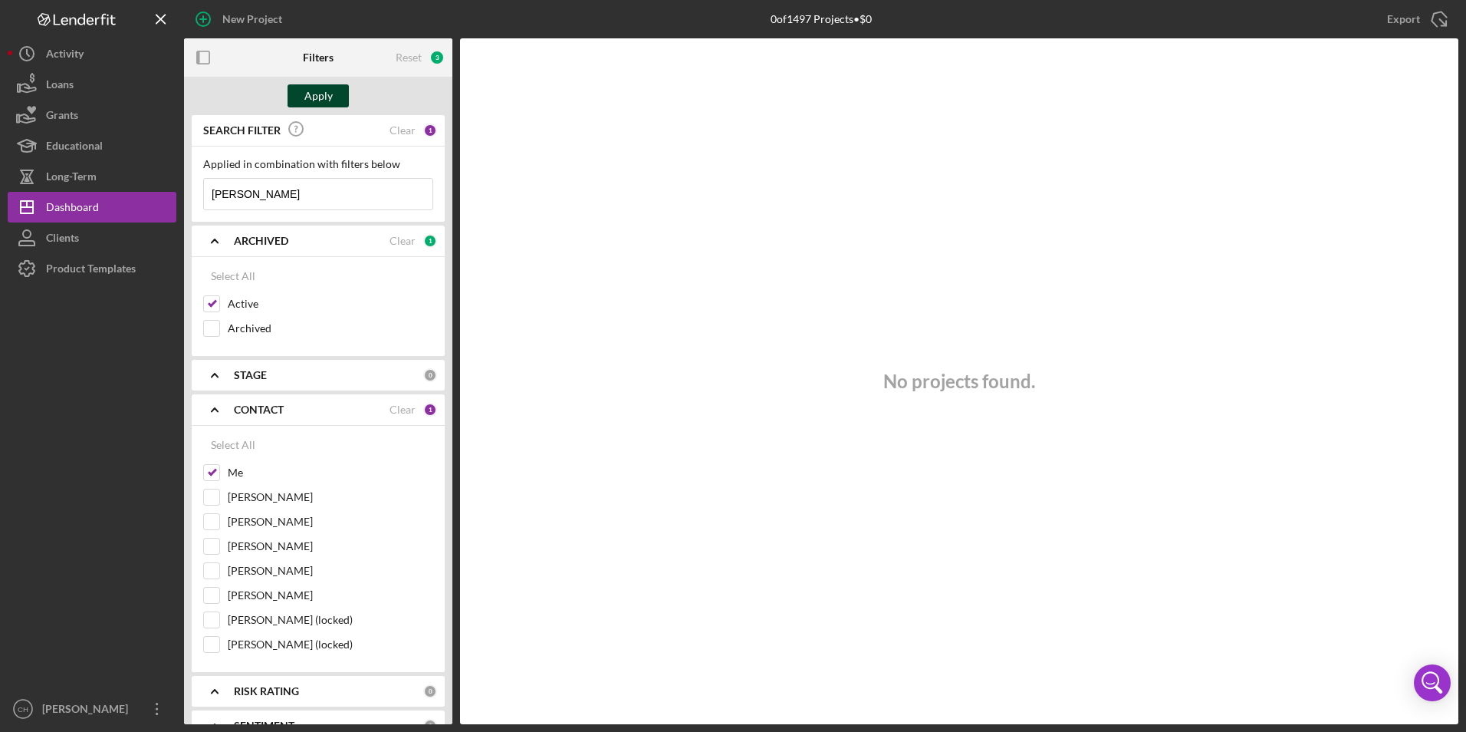
click at [311, 92] on div "Apply" at bounding box center [318, 95] width 28 height 23
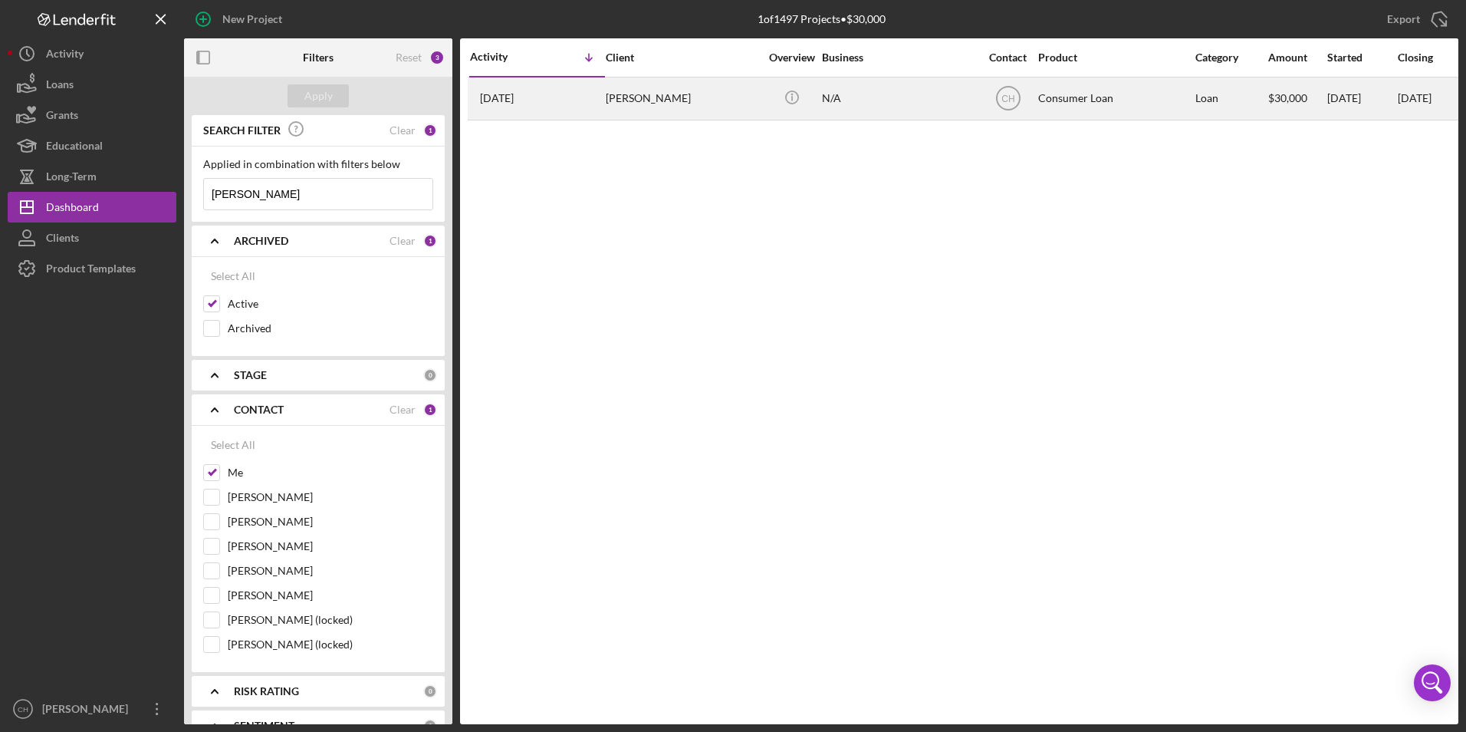
click at [636, 92] on div "[PERSON_NAME]" at bounding box center [682, 98] width 153 height 41
